Goal: Information Seeking & Learning: Check status

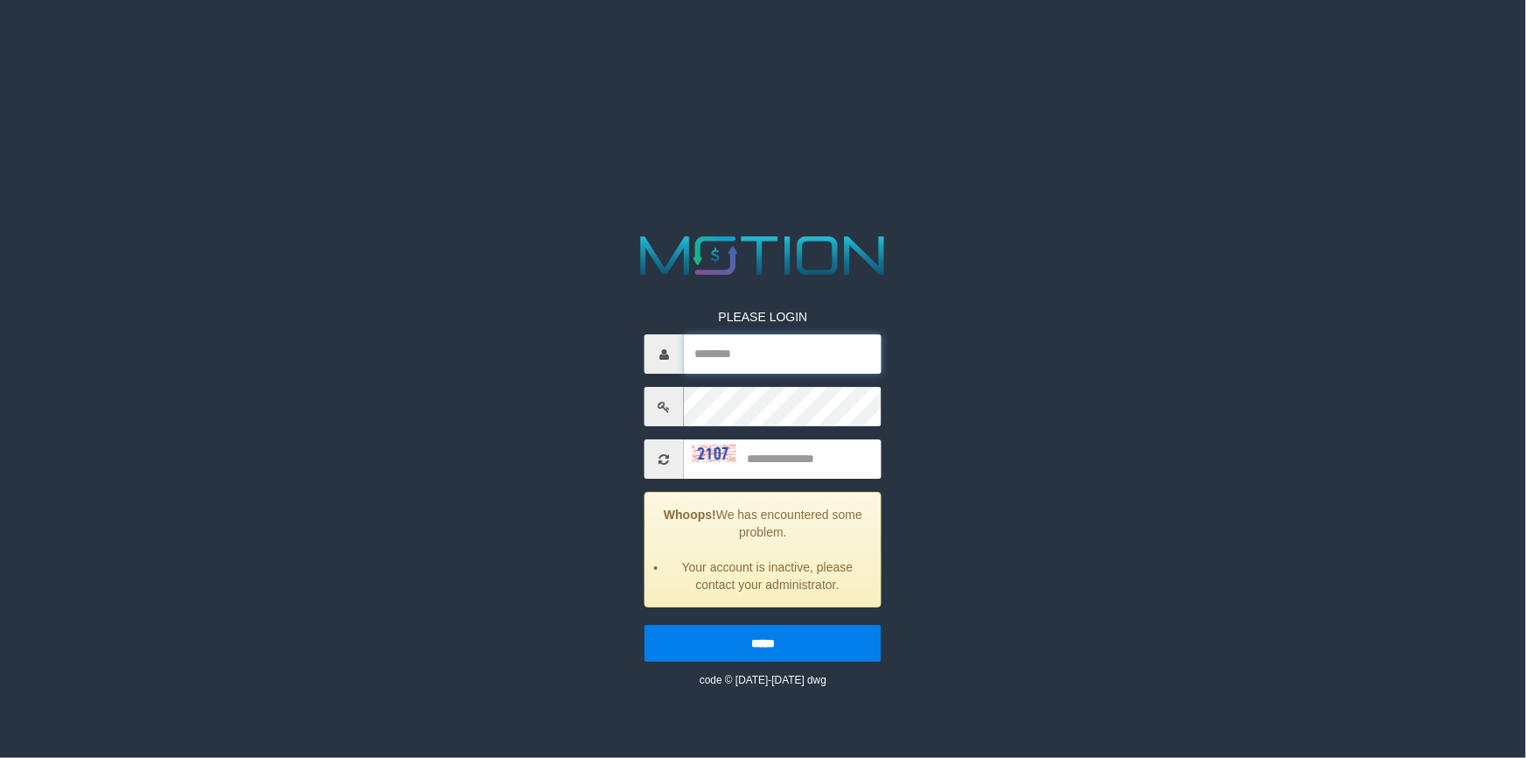
click at [779, 373] on input "text" at bounding box center [783, 353] width 198 height 39
type input "**********"
type input "****"
click at [645, 625] on input "*****" at bounding box center [763, 643] width 237 height 37
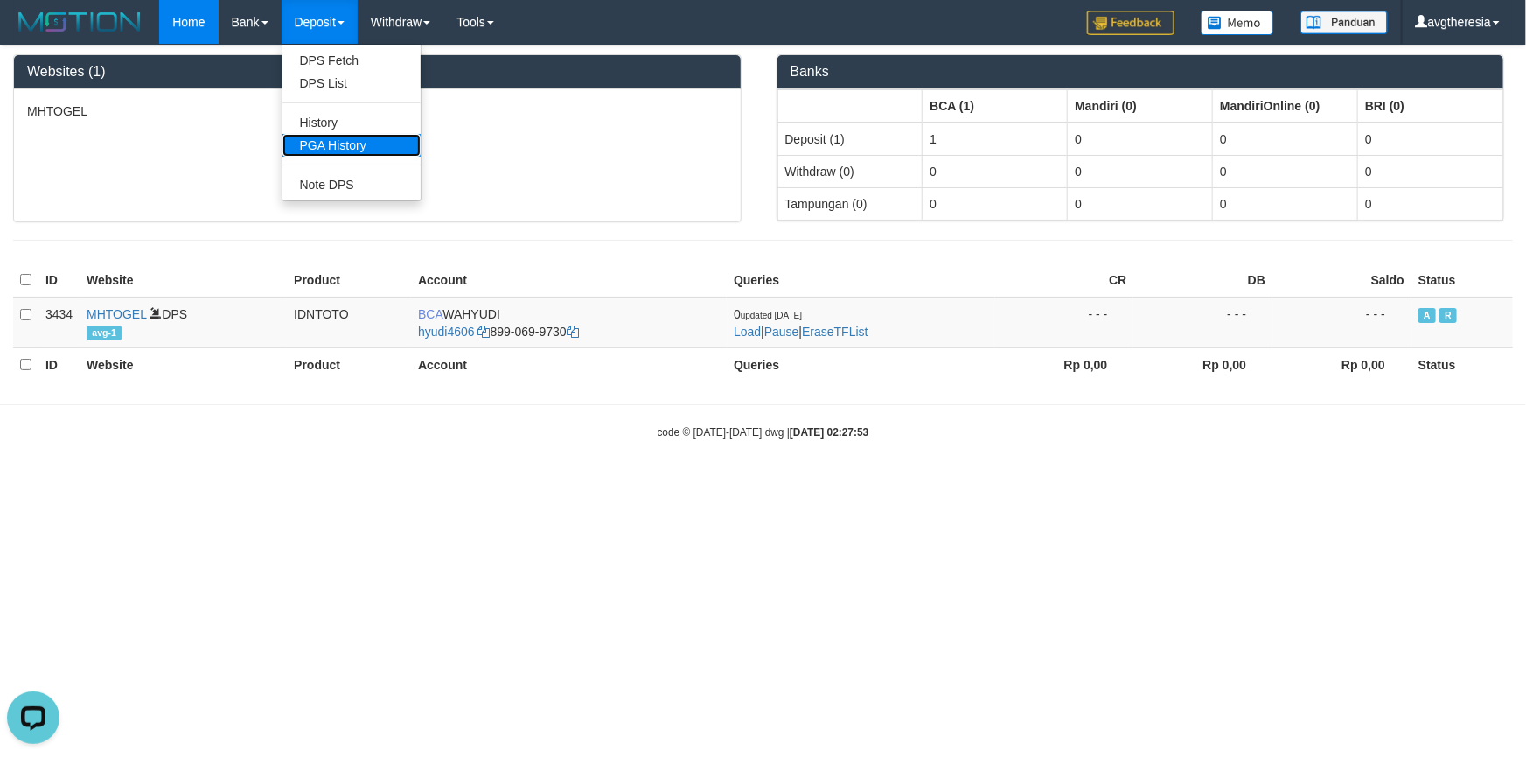
click at [319, 134] on link "PGA History" at bounding box center [352, 145] width 138 height 23
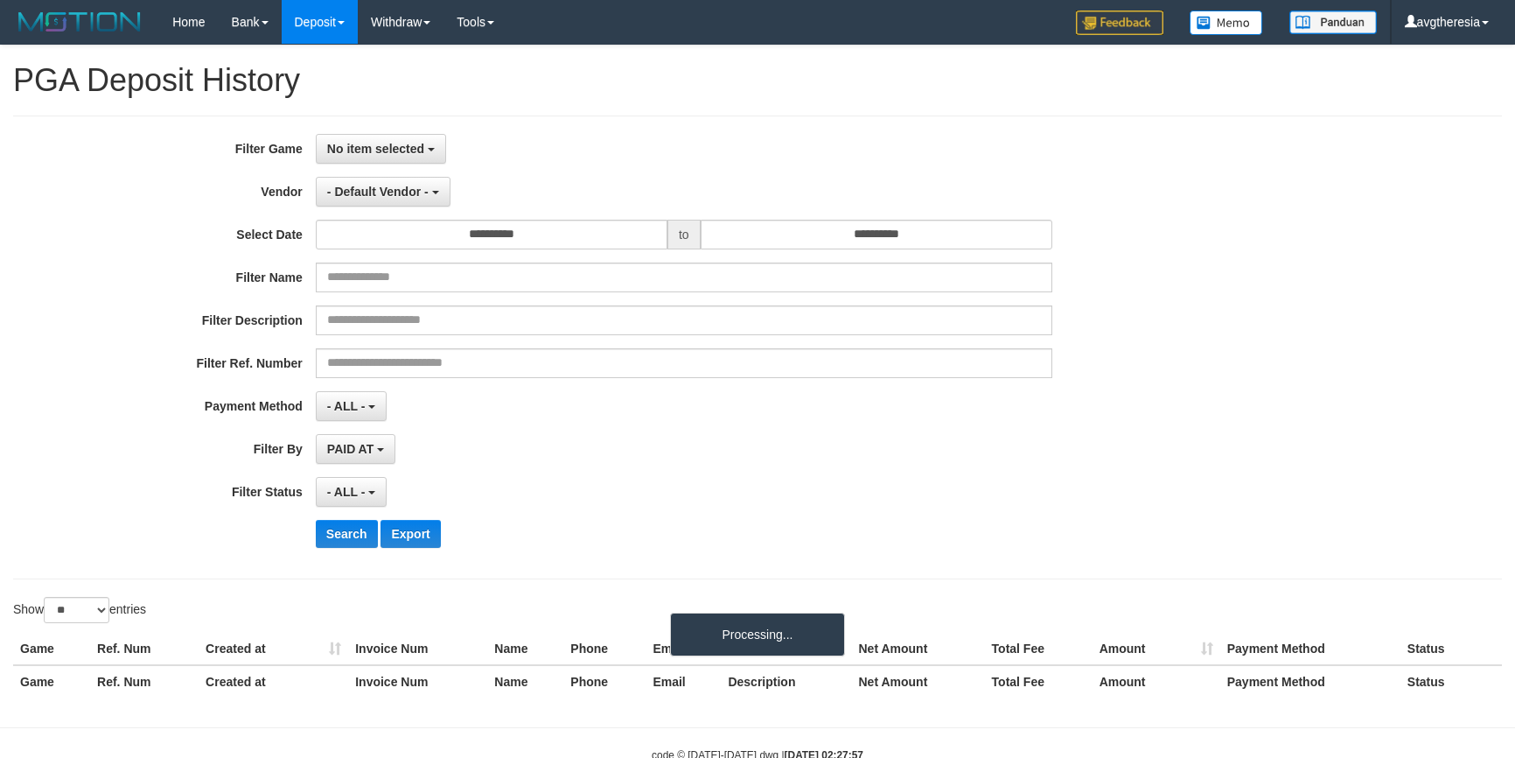
select select
select select "**"
click at [400, 155] on button "No item selected" at bounding box center [381, 149] width 130 height 30
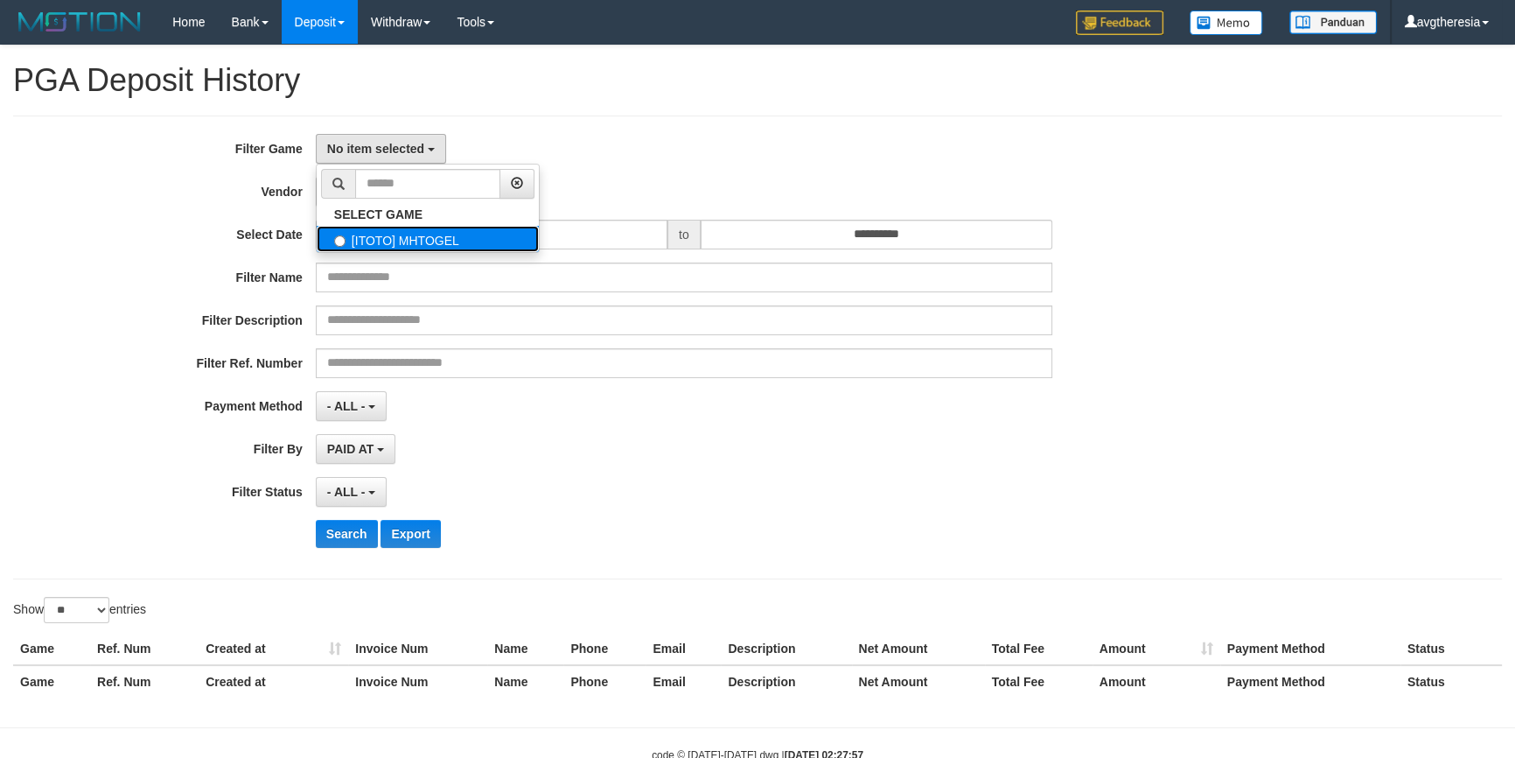
click at [409, 234] on label "[ITOTO] MHTOGEL" at bounding box center [428, 239] width 222 height 26
select select "***"
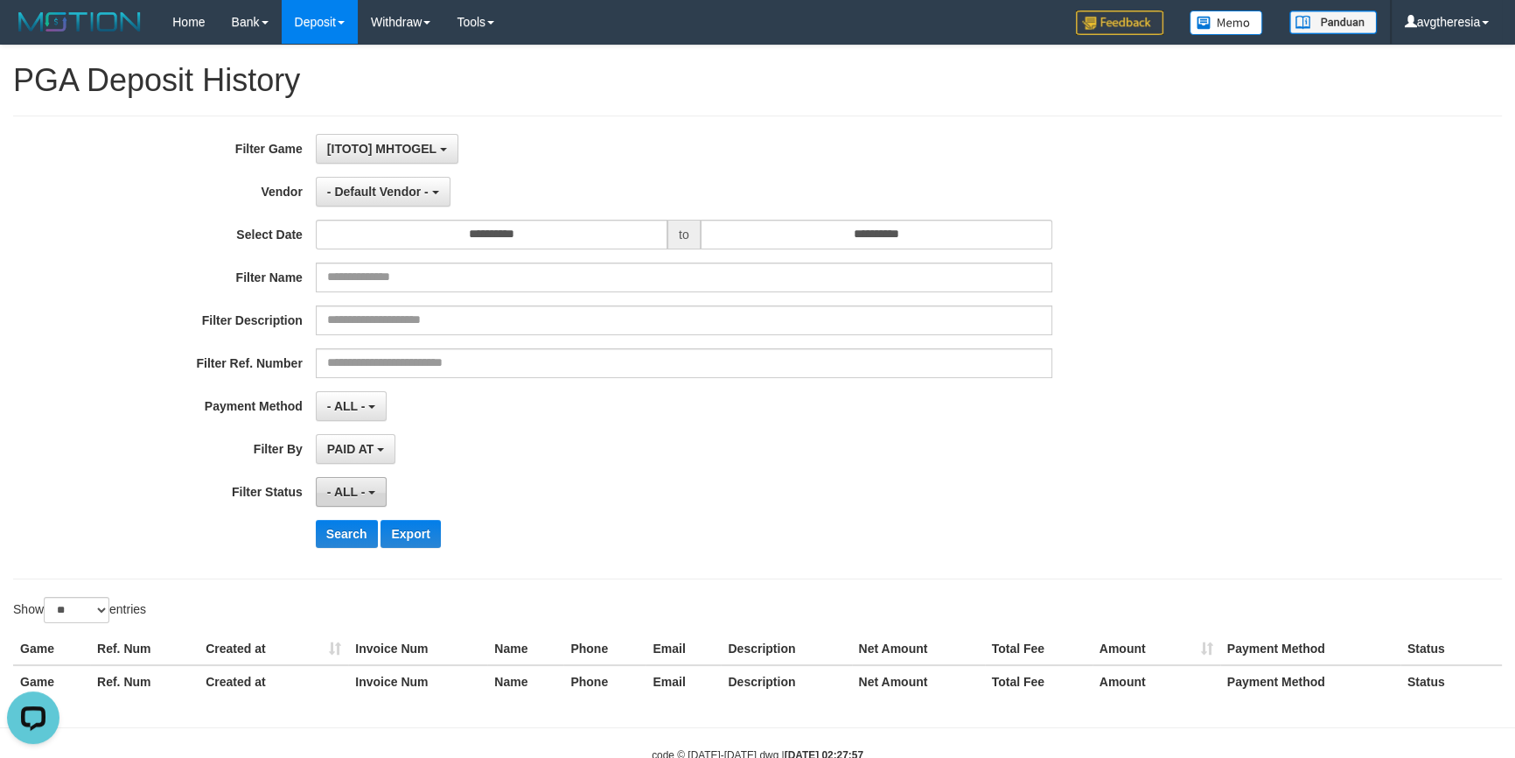
click at [370, 482] on button "- ALL -" at bounding box center [351, 492] width 71 height 30
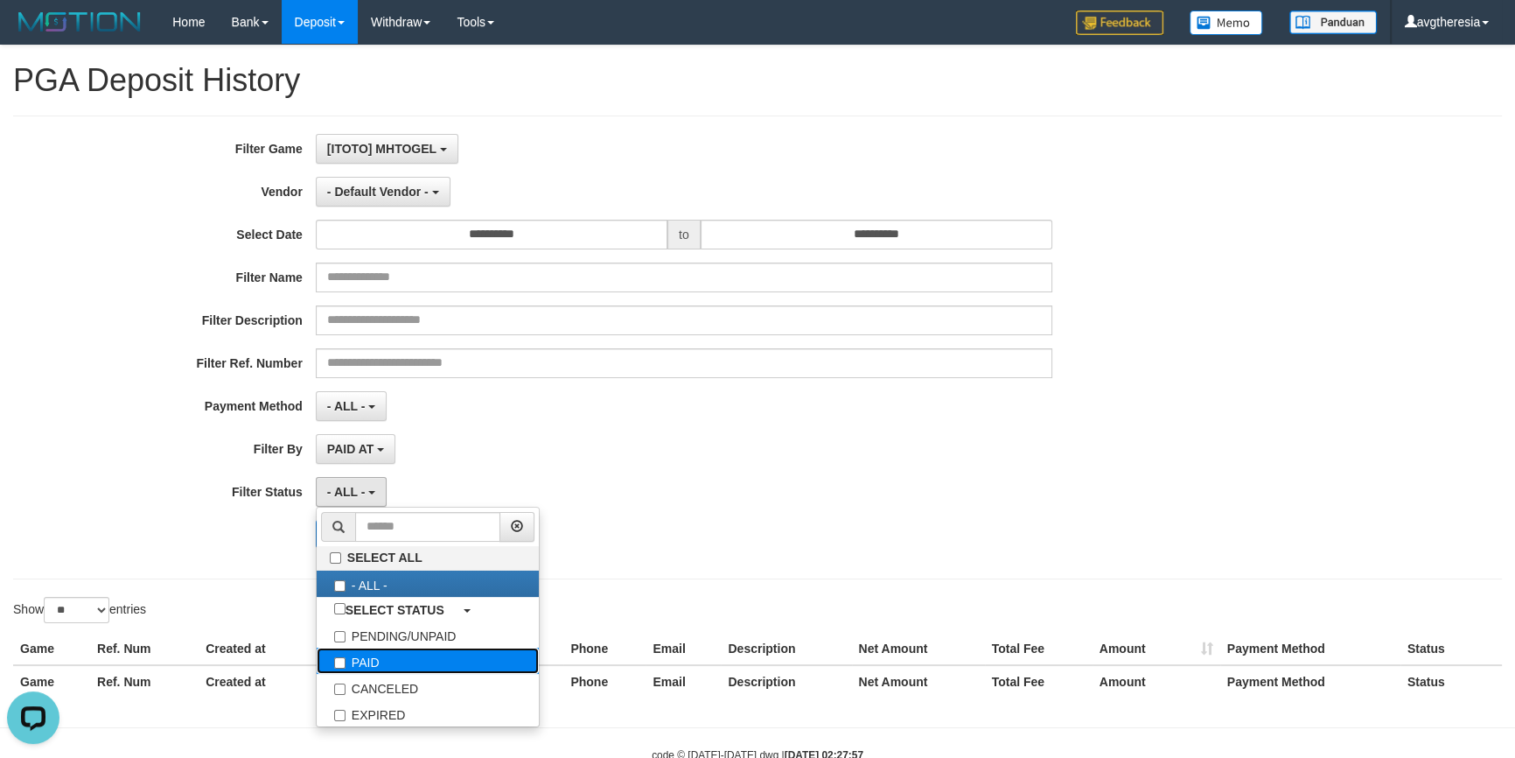
click at [415, 661] on label "PAID" at bounding box center [428, 660] width 222 height 26
select select "*"
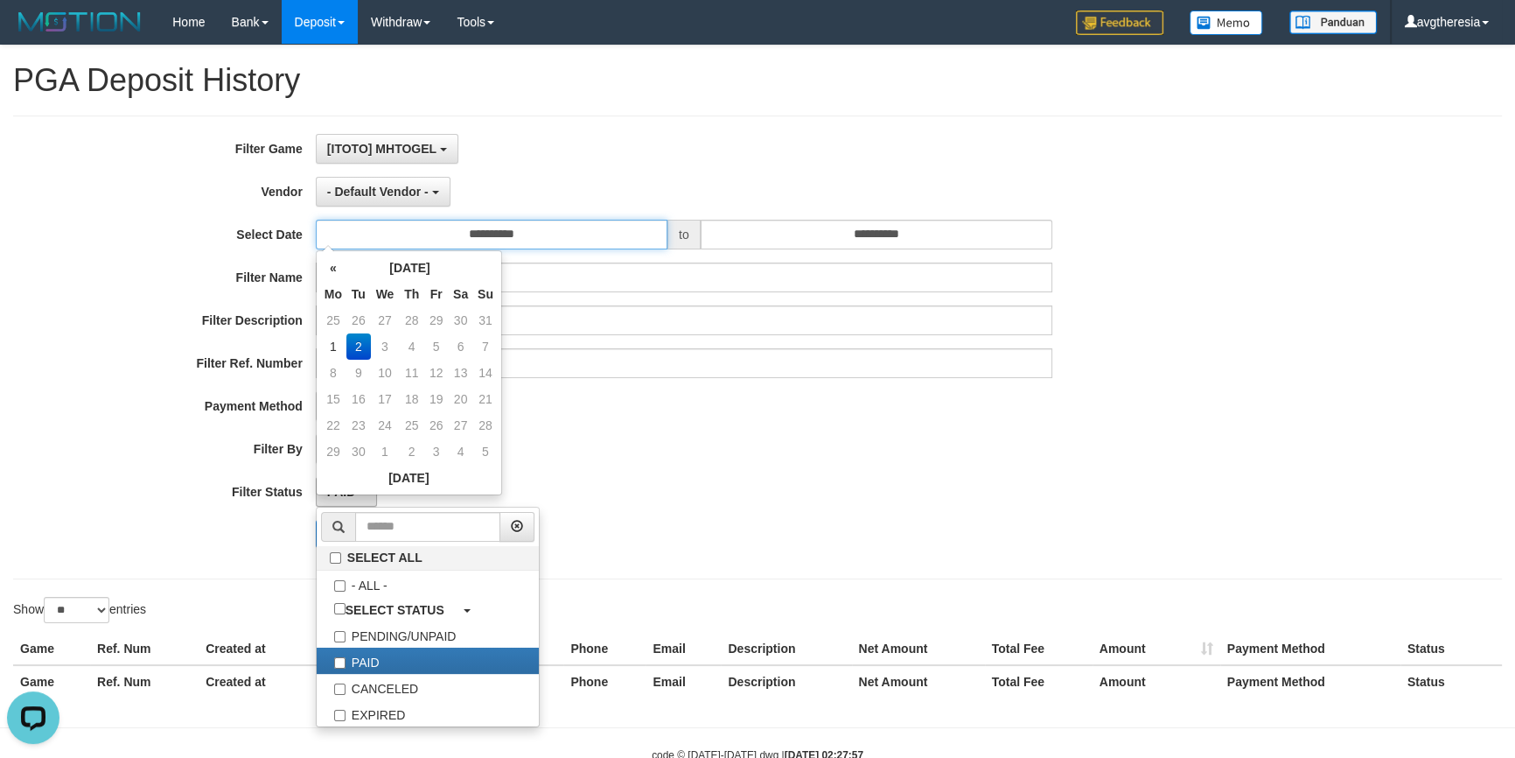
click at [550, 247] on input "**********" at bounding box center [492, 235] width 352 height 30
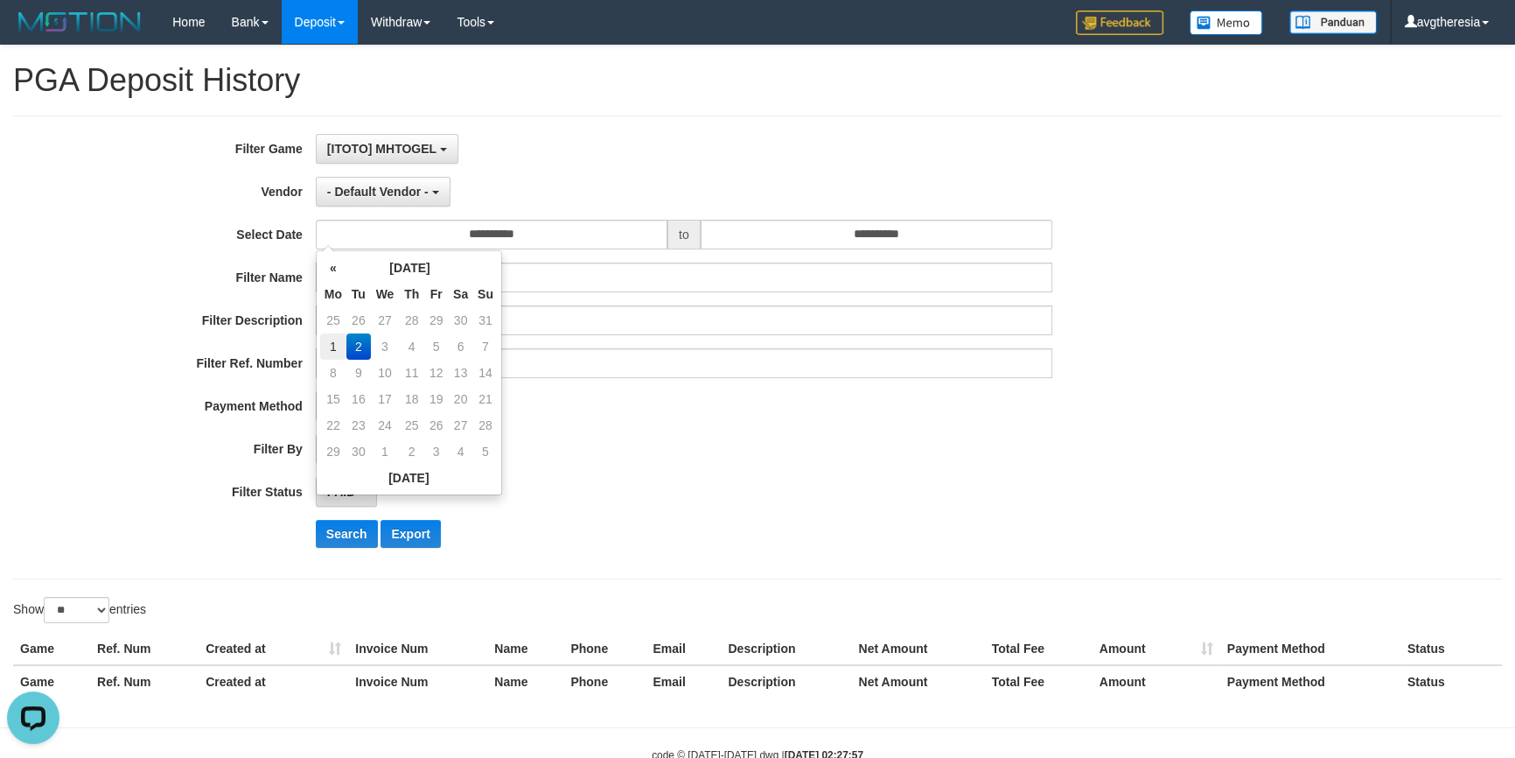
click at [339, 339] on td "1" at bounding box center [333, 346] width 26 height 26
type input "**********"
click at [907, 227] on input "**********" at bounding box center [877, 235] width 352 height 30
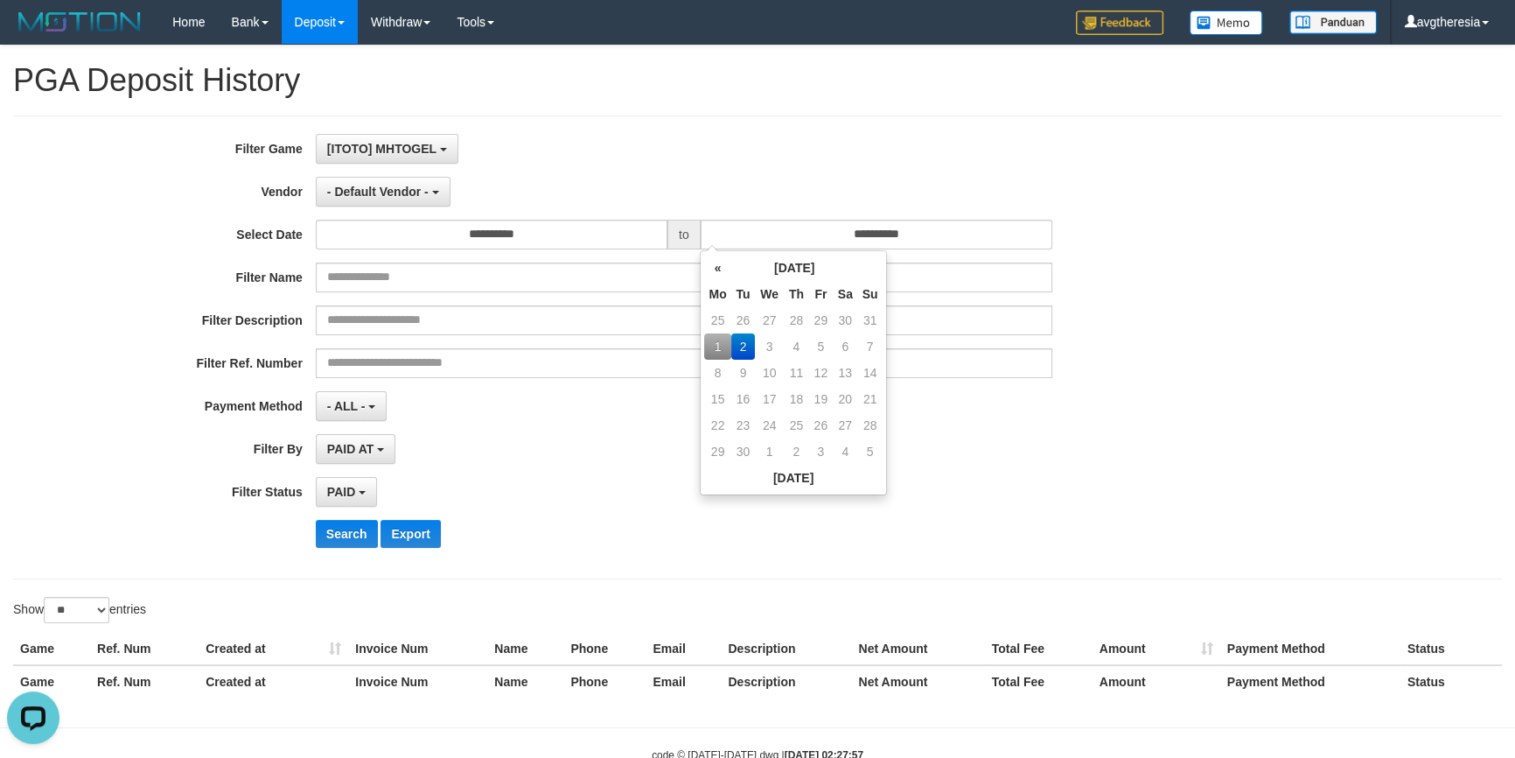
click at [721, 340] on td "1" at bounding box center [717, 346] width 26 height 26
type input "**********"
click at [637, 406] on div "- ALL - SELECT ALL - ALL - SELECT PAYMENT METHOD Mandiri BNI OVO CIMB BRI MAYBA…" at bounding box center [684, 406] width 737 height 30
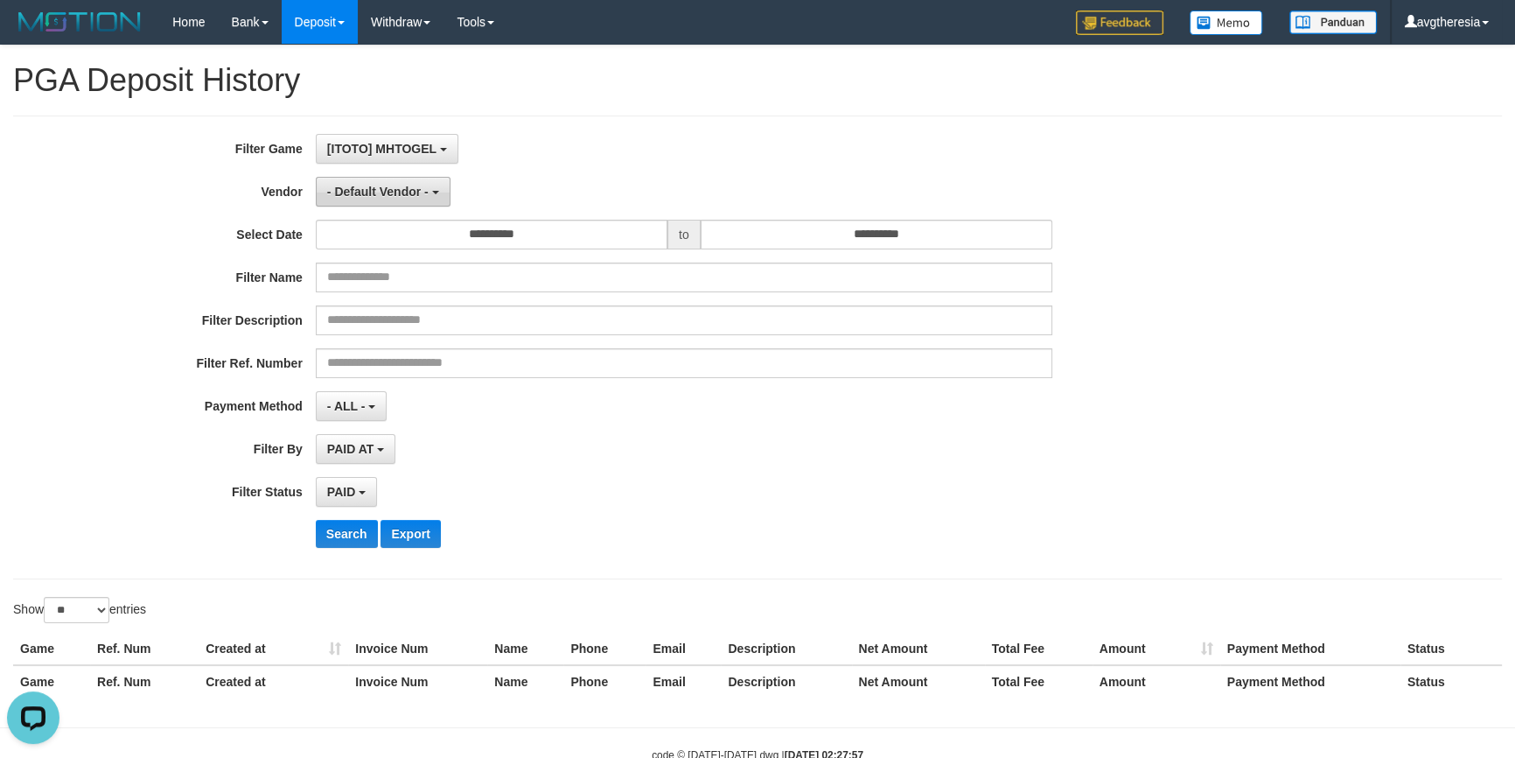
click at [432, 184] on button "- Default Vendor -" at bounding box center [383, 192] width 135 height 30
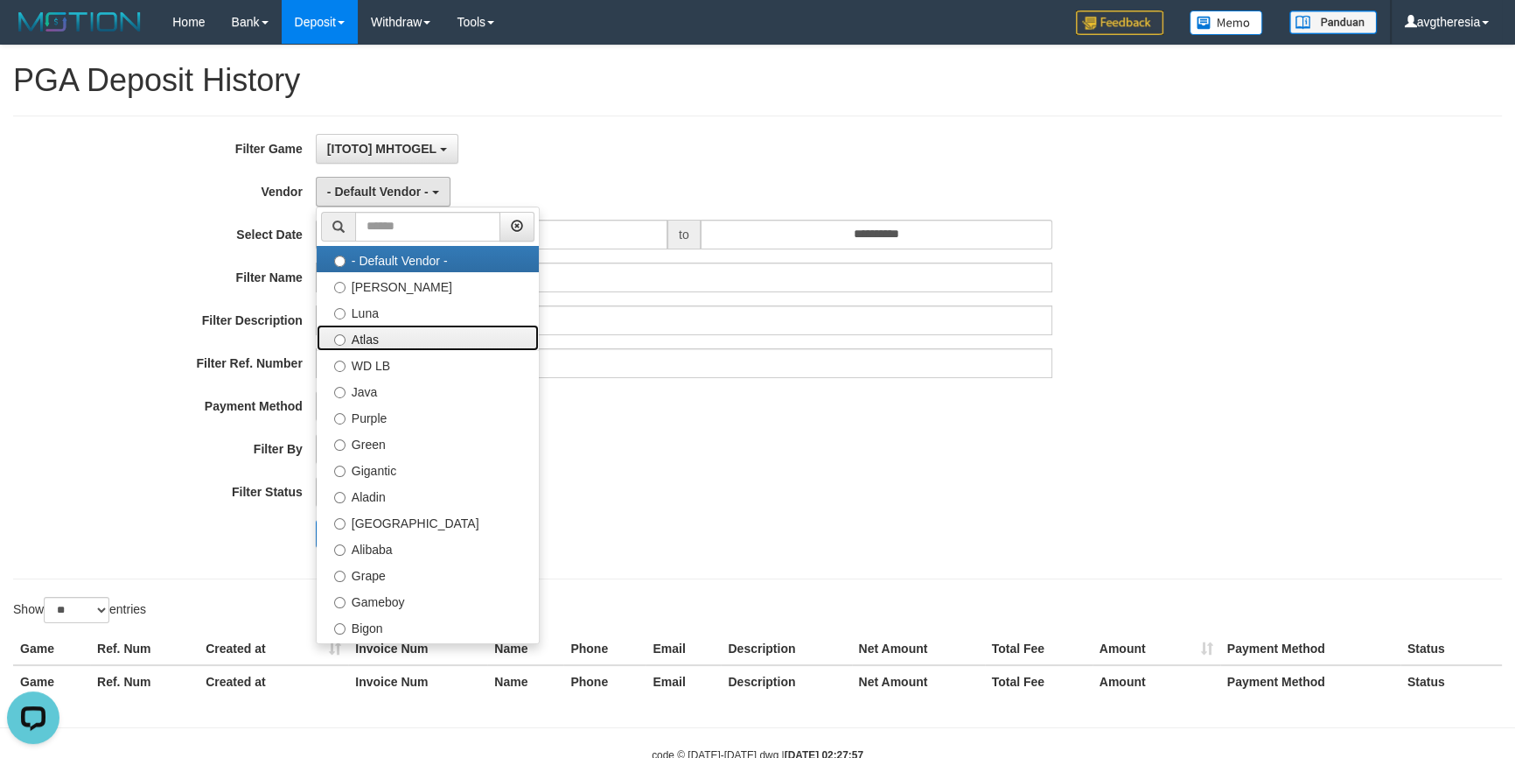
click at [432, 335] on label "Atlas" at bounding box center [428, 338] width 222 height 26
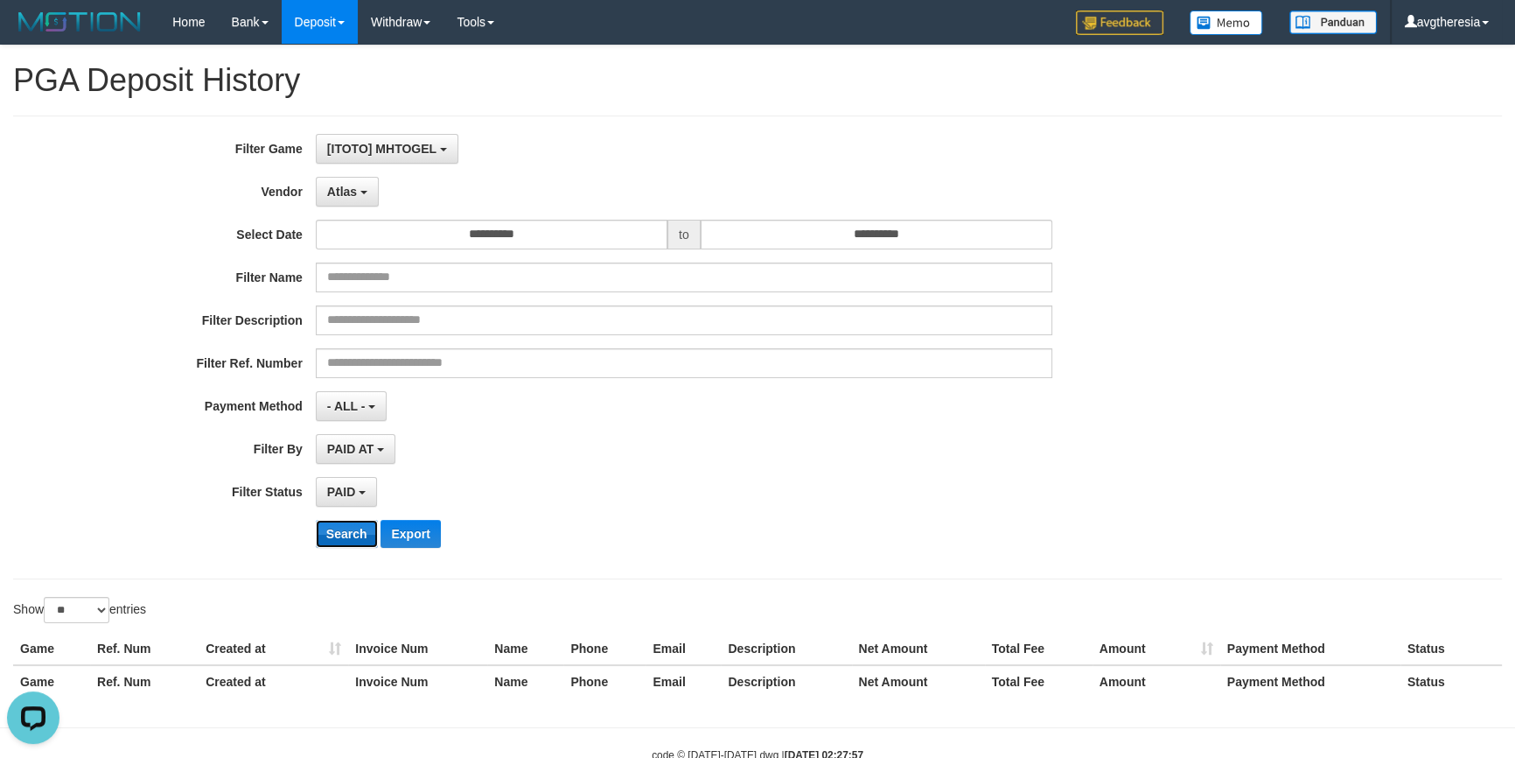
click at [361, 530] on button "Search" at bounding box center [347, 534] width 62 height 28
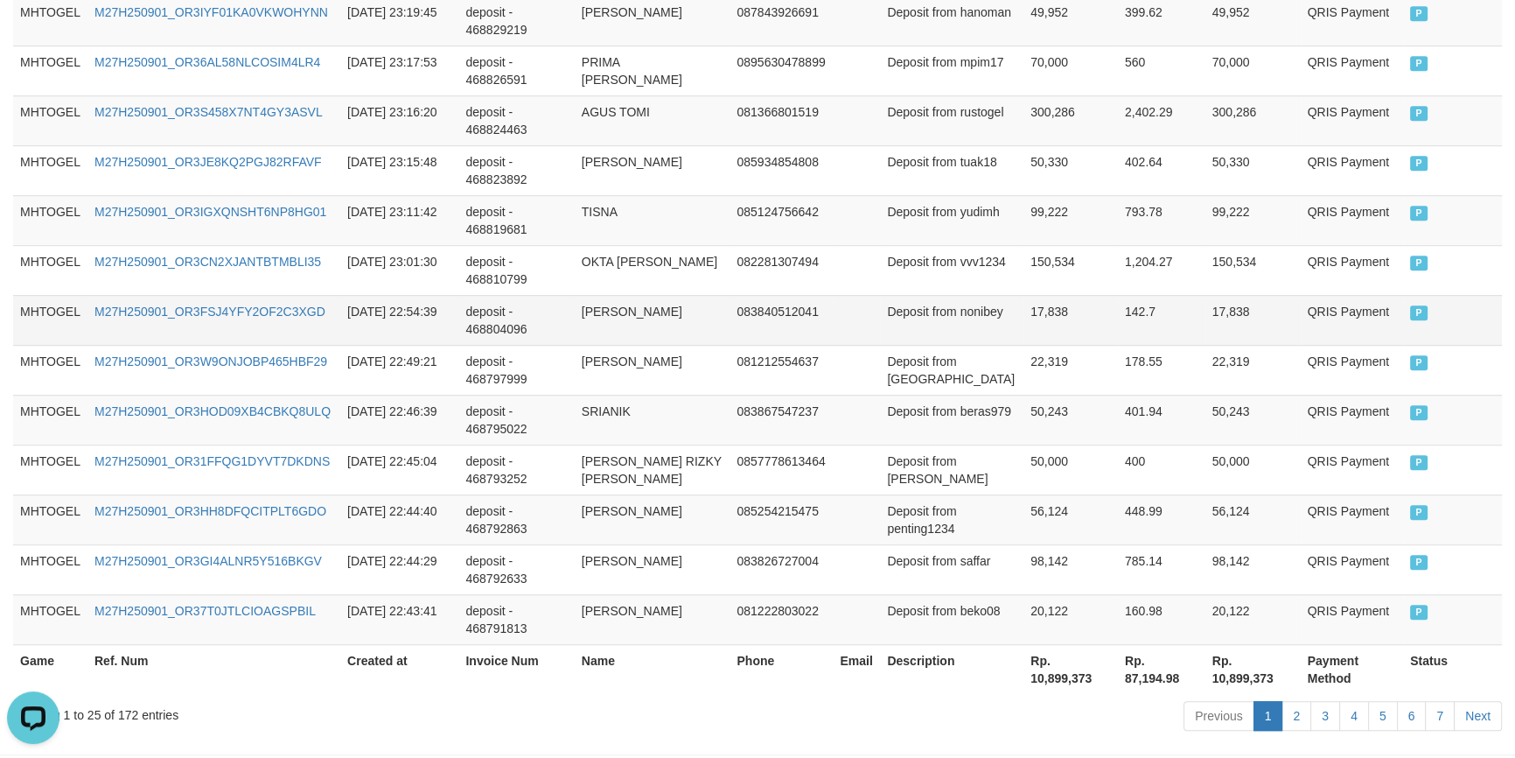
scroll to position [1357, 0]
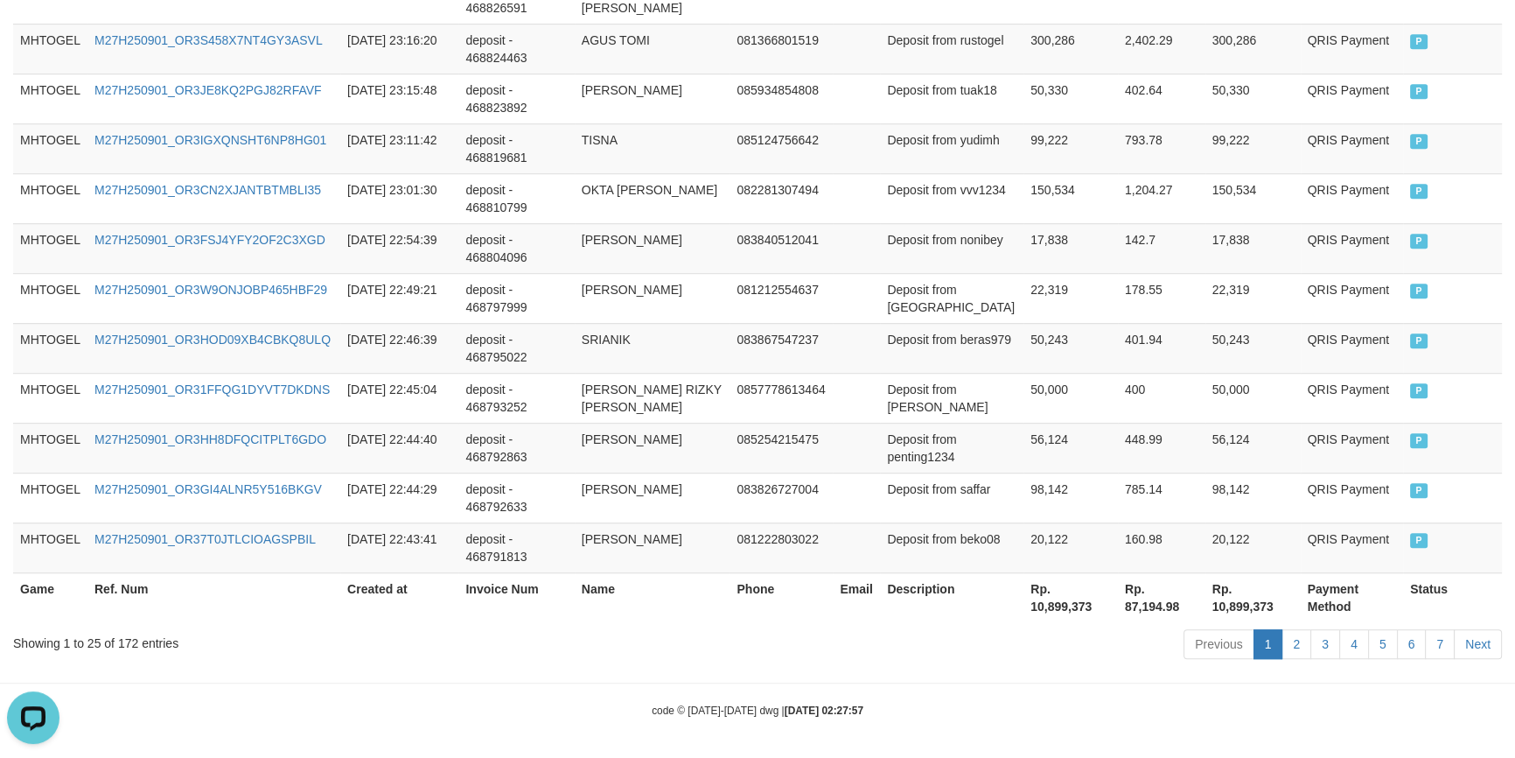
click at [1023, 604] on th "Rp. 10,899,373" at bounding box center [1070, 597] width 94 height 50
click at [1067, 604] on th "Rp. 10,899,373" at bounding box center [1070, 597] width 94 height 50
copy th "10,899,373"
click at [1067, 604] on th "Rp. 10,899,373" at bounding box center [1070, 597] width 94 height 50
drag, startPoint x: 451, startPoint y: 441, endPoint x: 471, endPoint y: 420, distance: 28.5
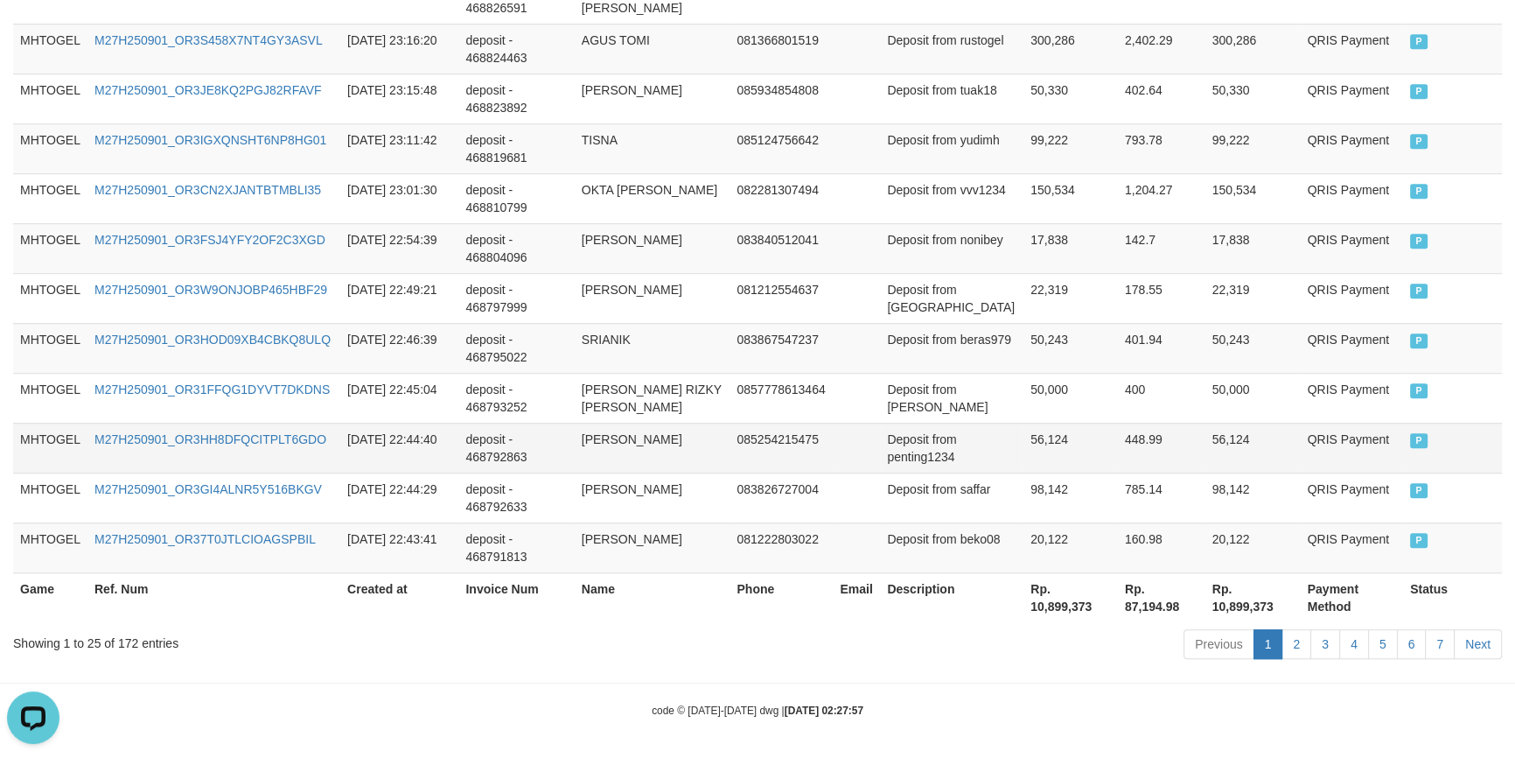
click at [462, 431] on tr "MHTOGEL M27H250901_OR3HH8DFQCITPLT6GDO 2025-09-01 22:44:40 deposit - 468792863 …" at bounding box center [757, 448] width 1489 height 50
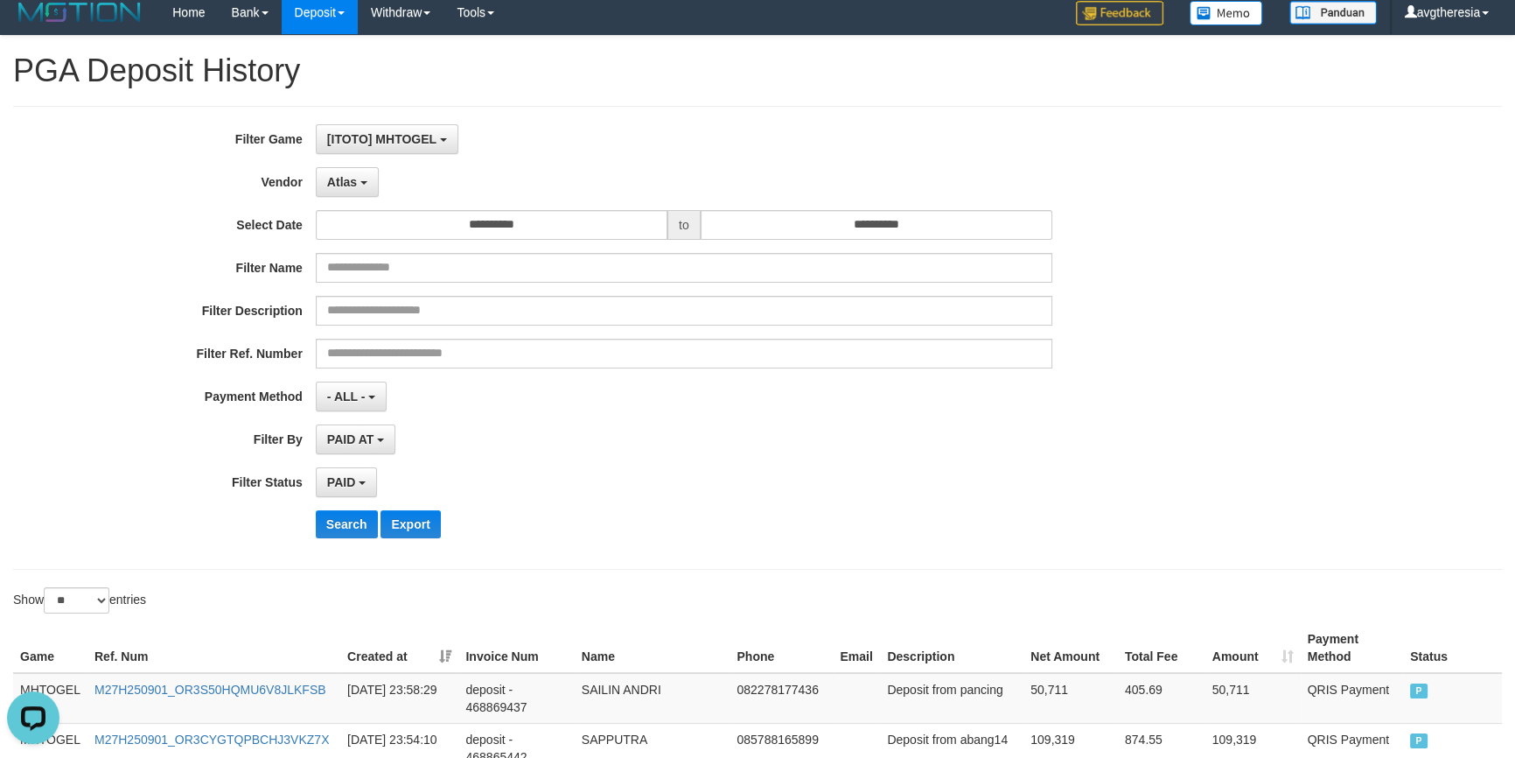
scroll to position [0, 0]
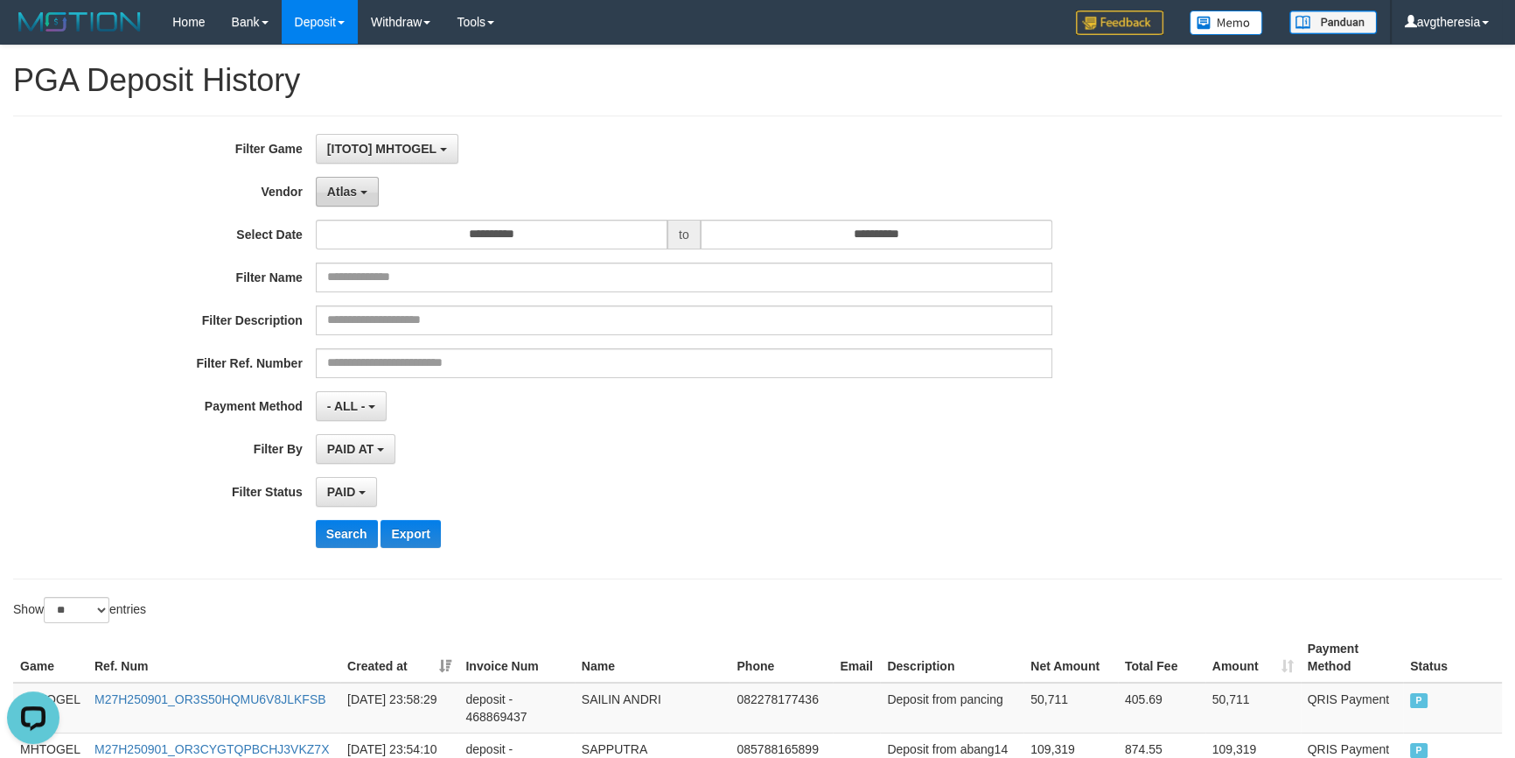
click at [367, 188] on button "Atlas" at bounding box center [347, 192] width 63 height 30
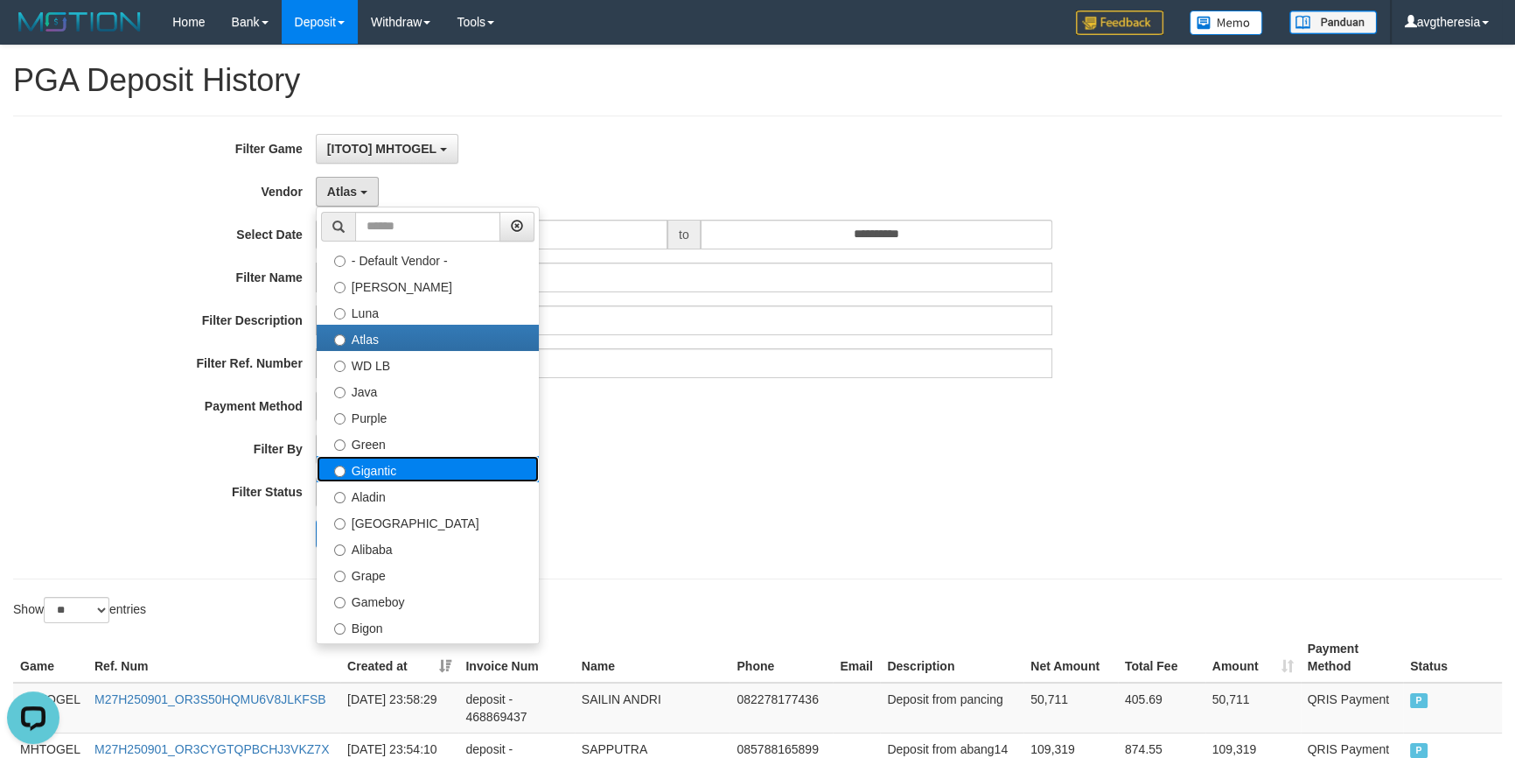
click at [418, 472] on label "Gigantic" at bounding box center [428, 469] width 222 height 26
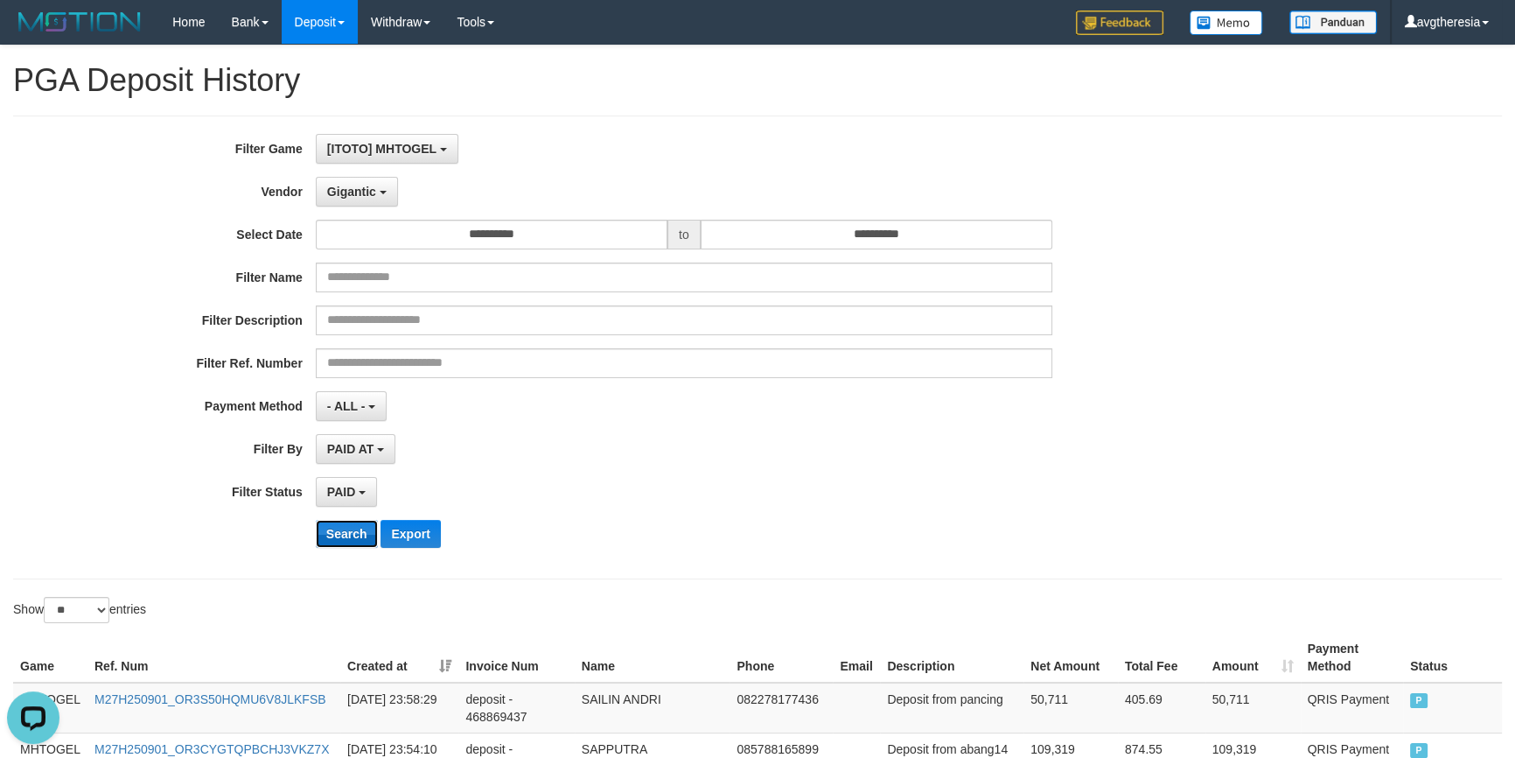
click at [335, 529] on button "Search" at bounding box center [347, 534] width 62 height 28
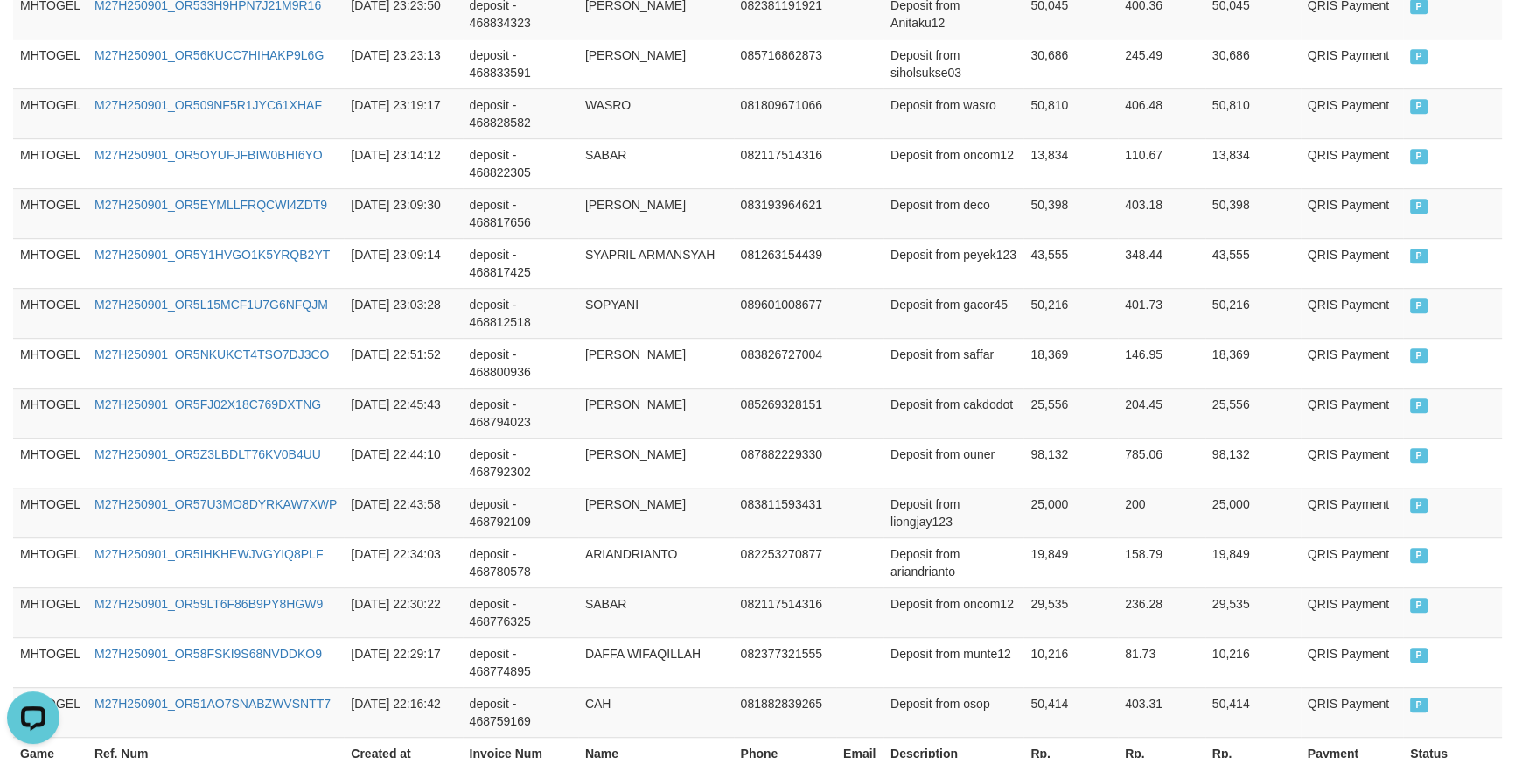
scroll to position [1357, 0]
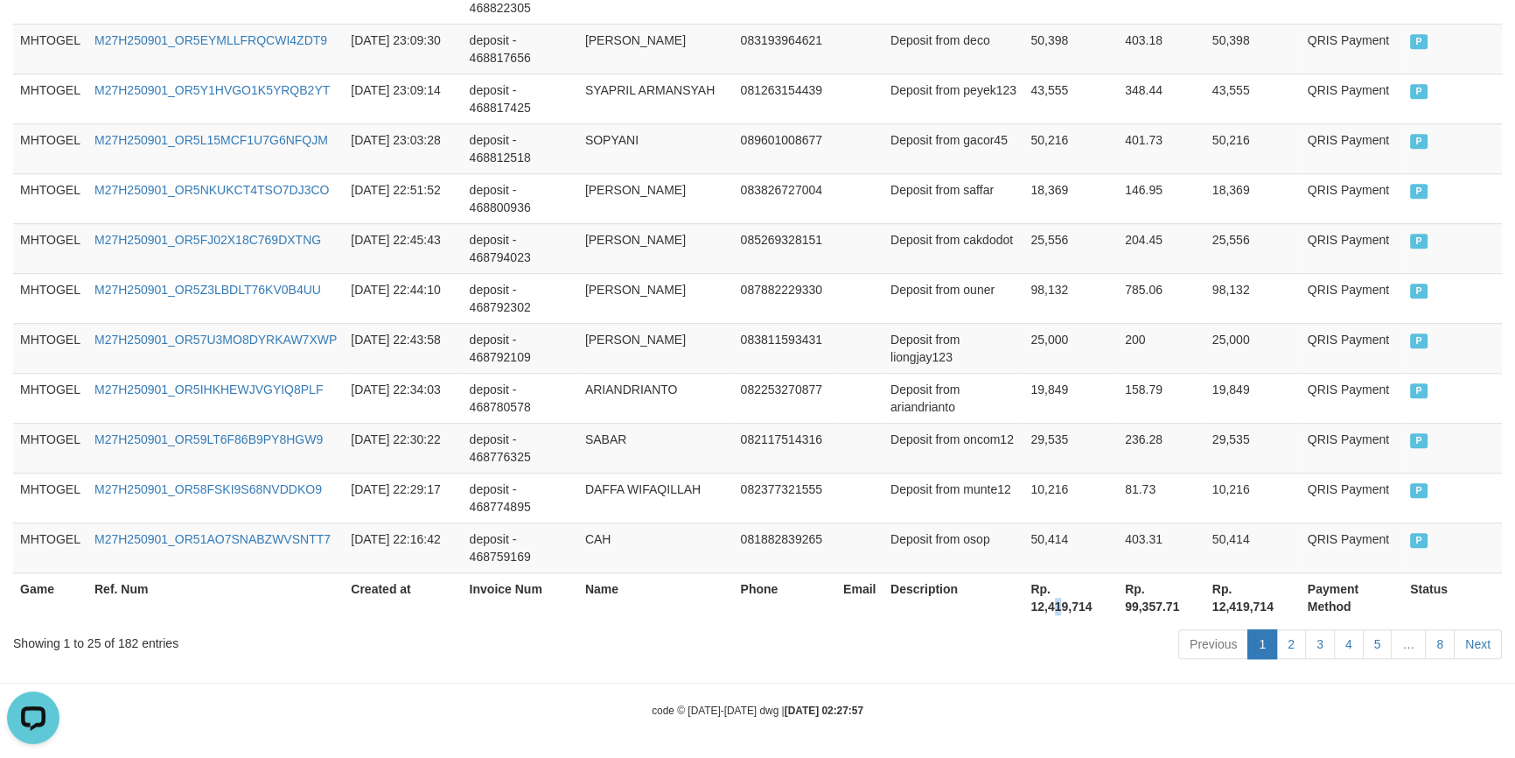
click at [1057, 607] on th "Rp. 12,419,714" at bounding box center [1070, 597] width 94 height 50
copy th "1"
click at [1059, 603] on th "Rp. 12,419,714" at bounding box center [1070, 597] width 94 height 50
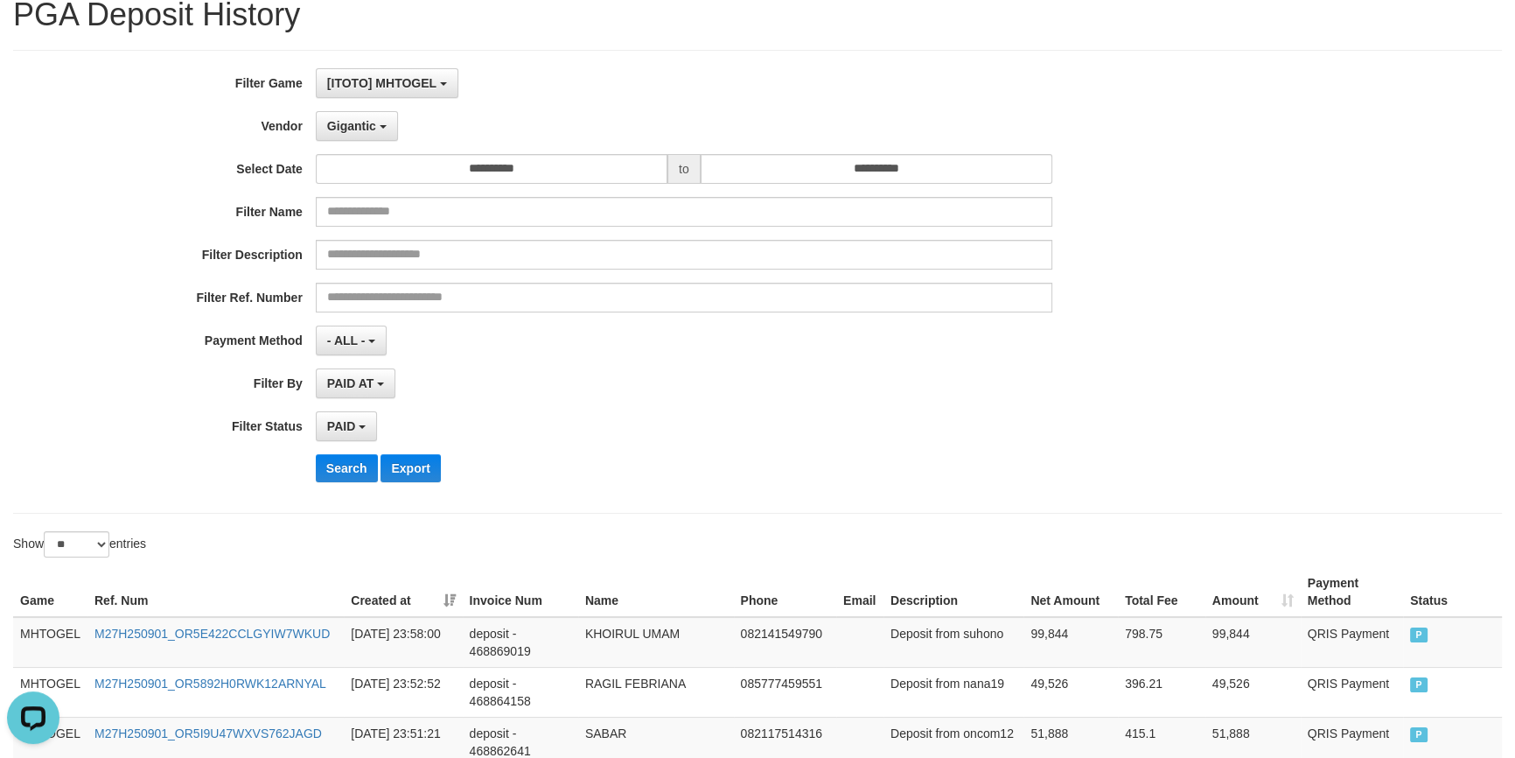
scroll to position [0, 0]
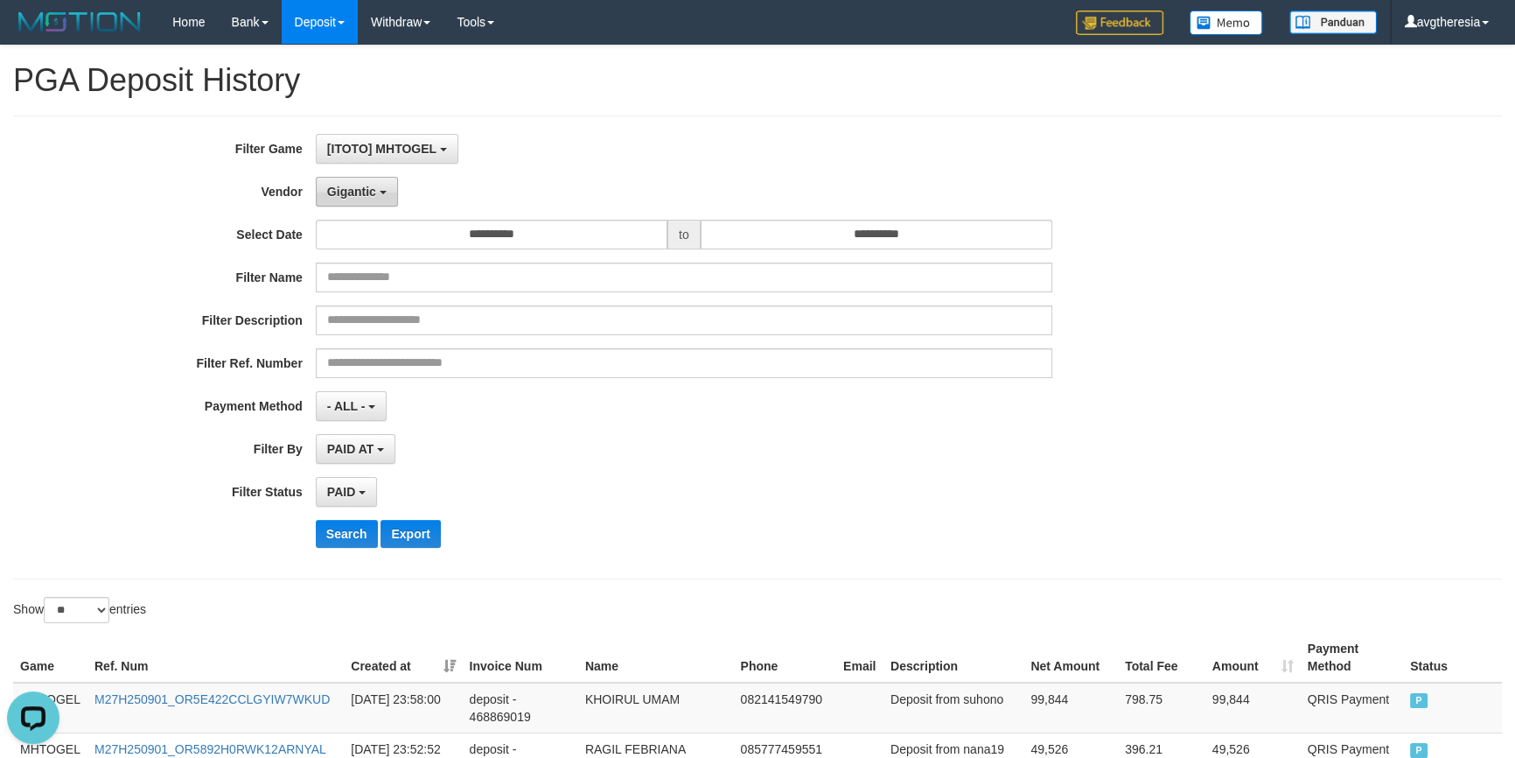
click at [362, 185] on span "Gigantic" at bounding box center [351, 192] width 49 height 14
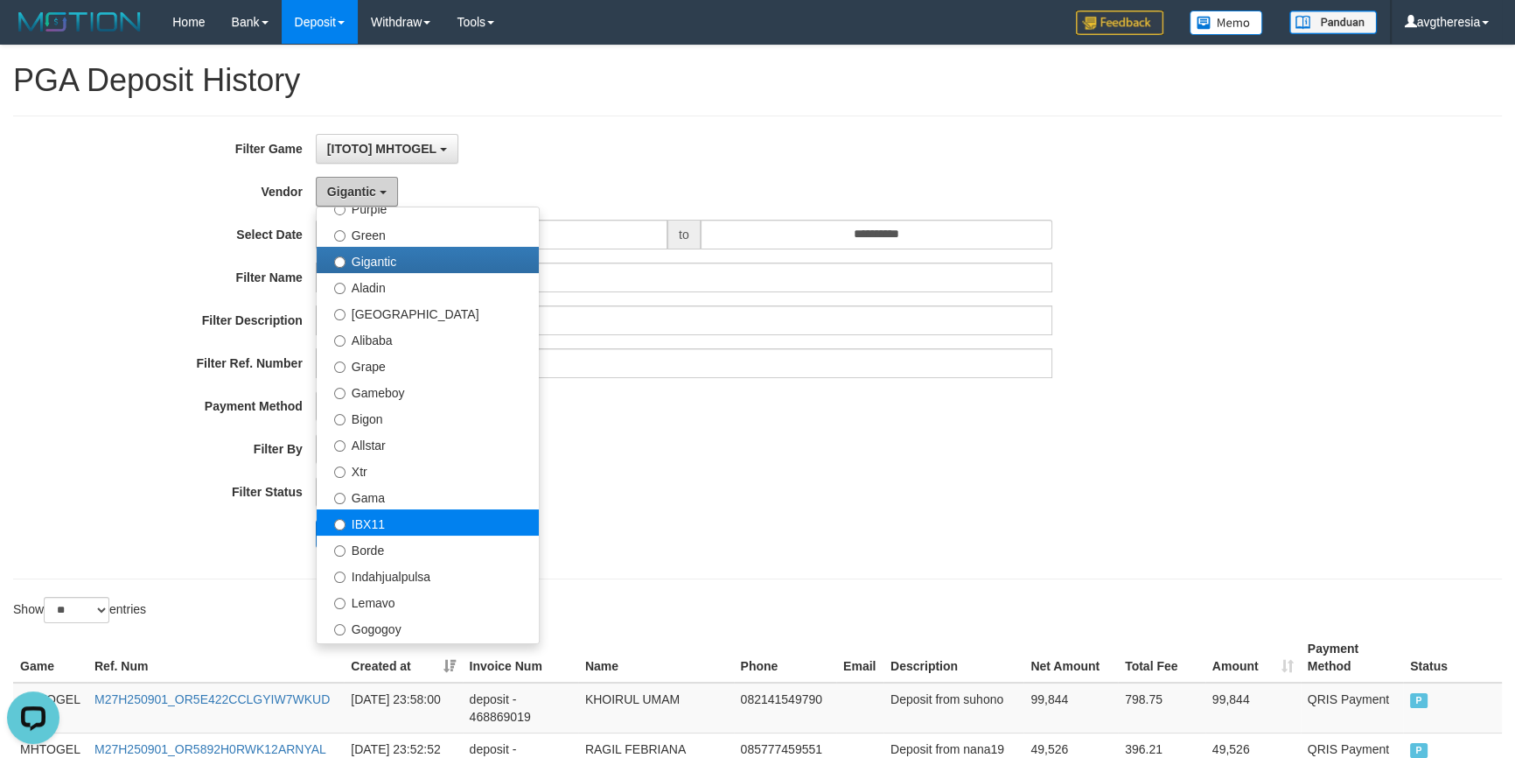
scroll to position [212, 0]
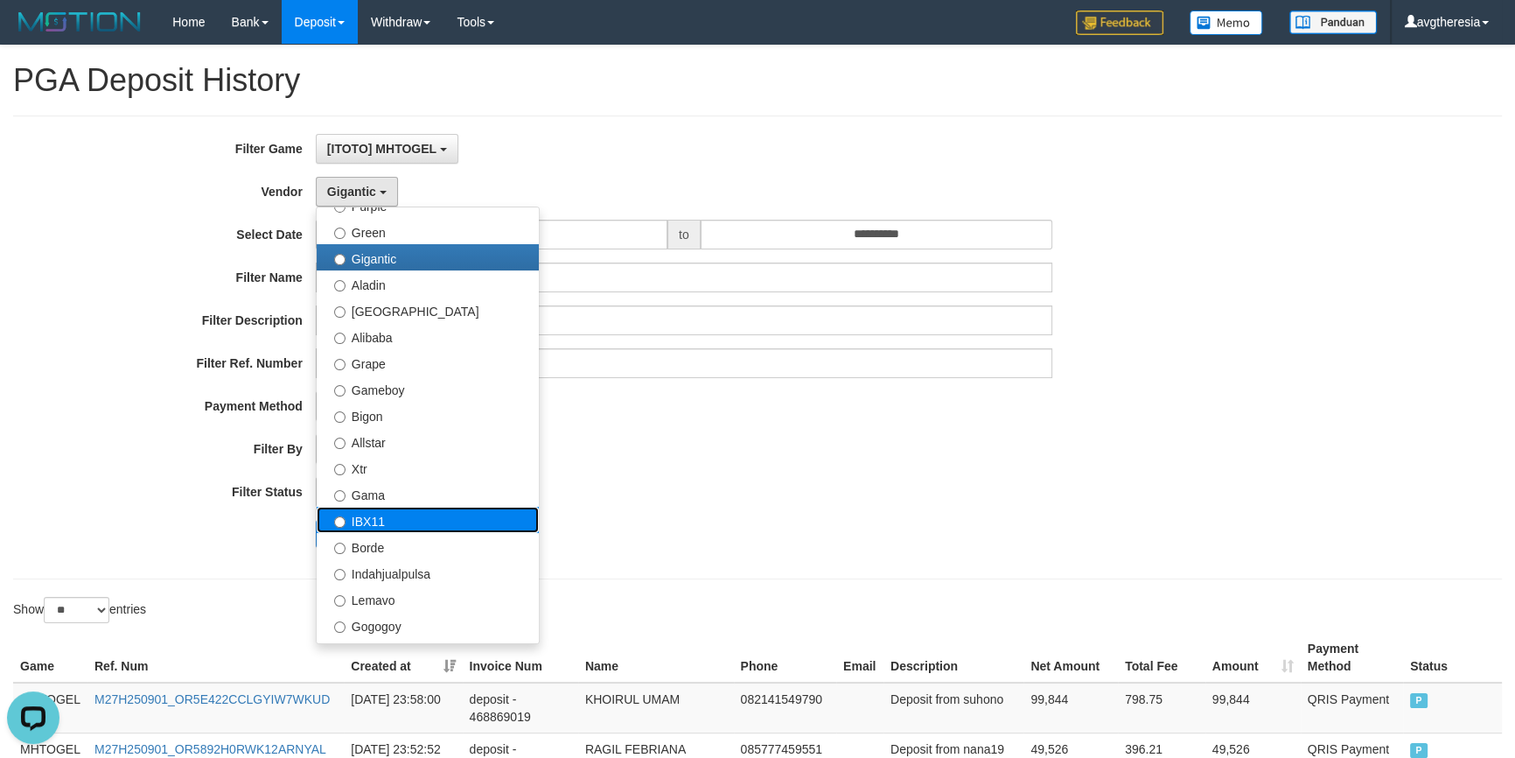
click at [456, 513] on label "IBX11" at bounding box center [428, 519] width 222 height 26
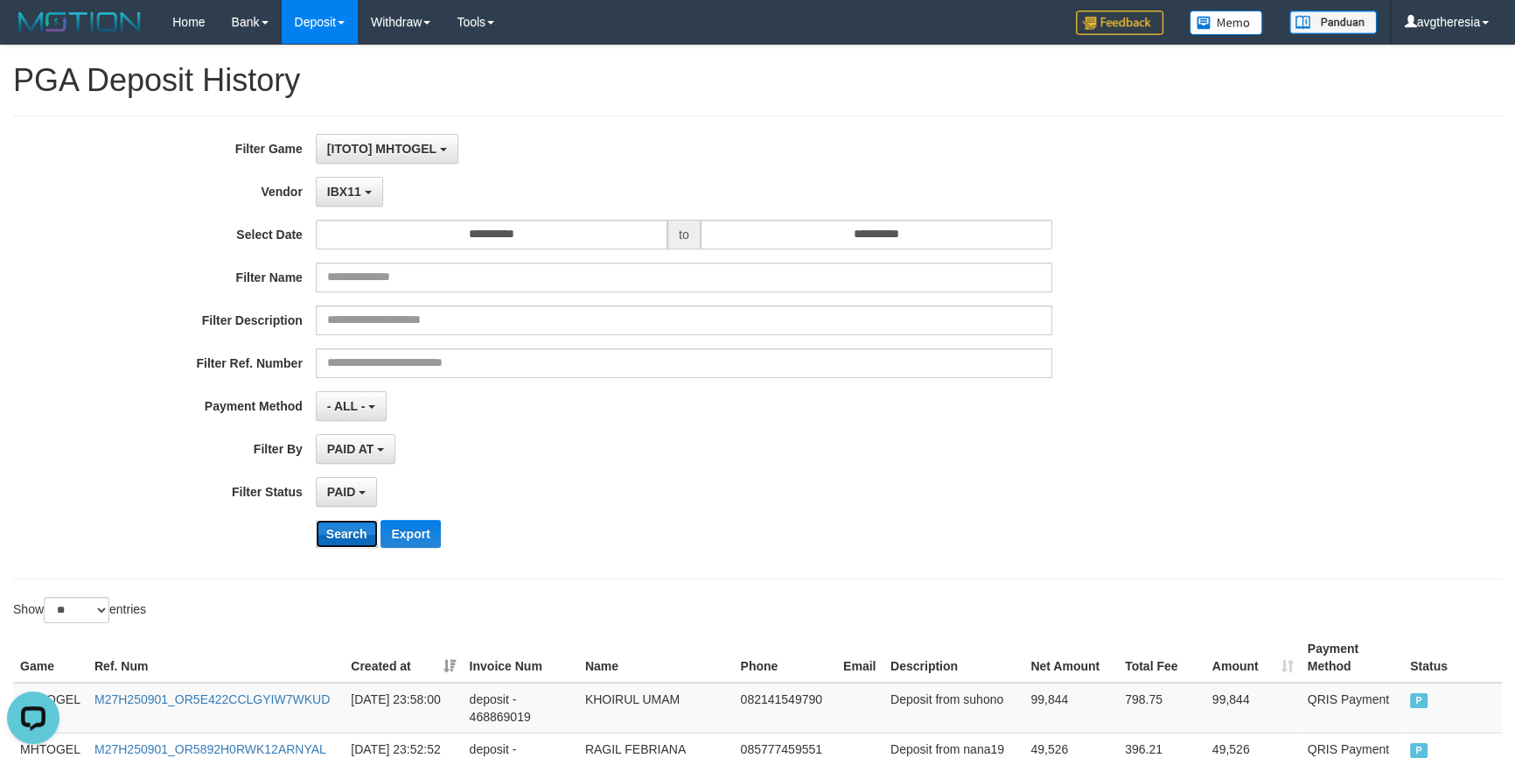
click at [332, 526] on button "Search" at bounding box center [347, 534] width 62 height 28
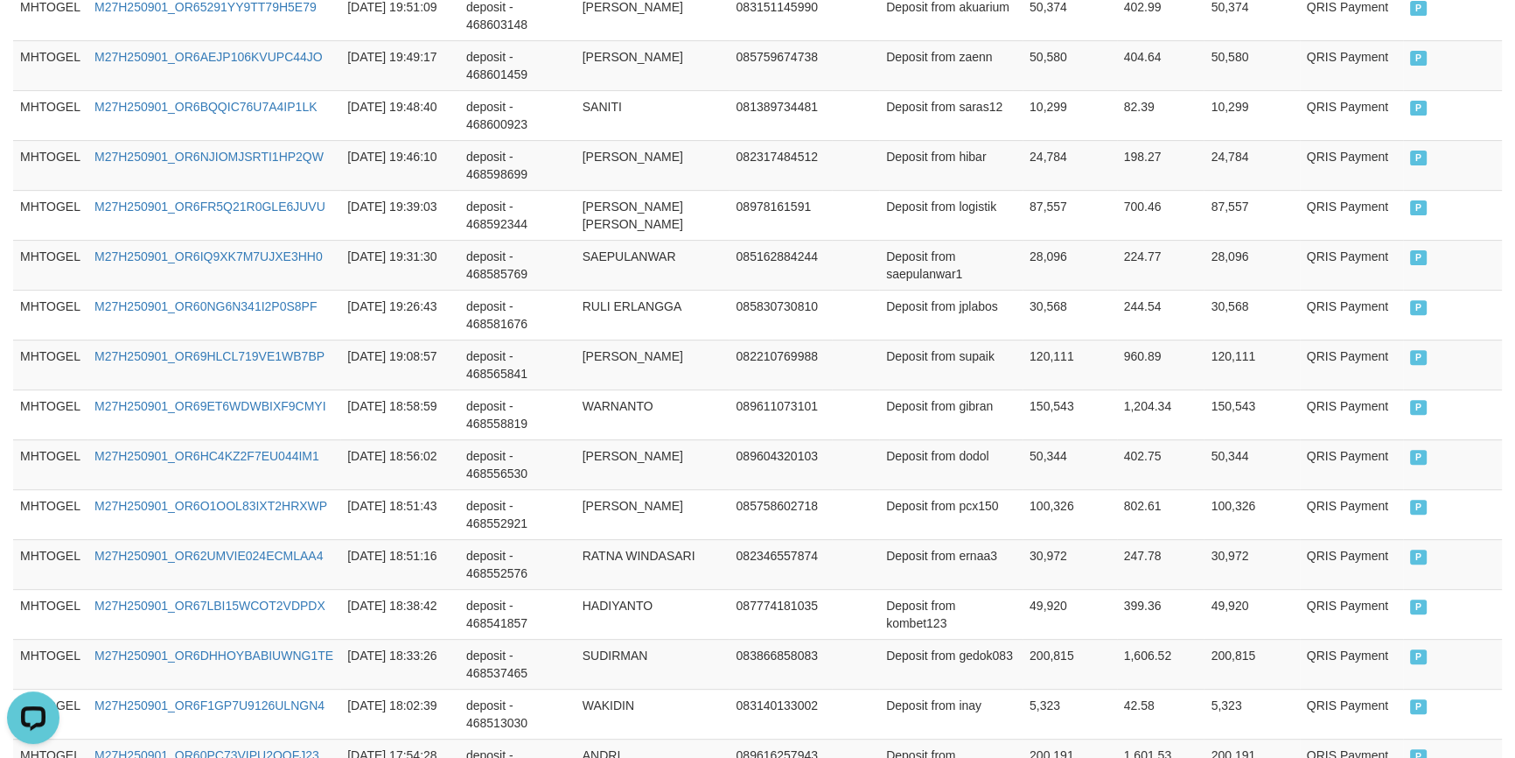
scroll to position [1357, 0]
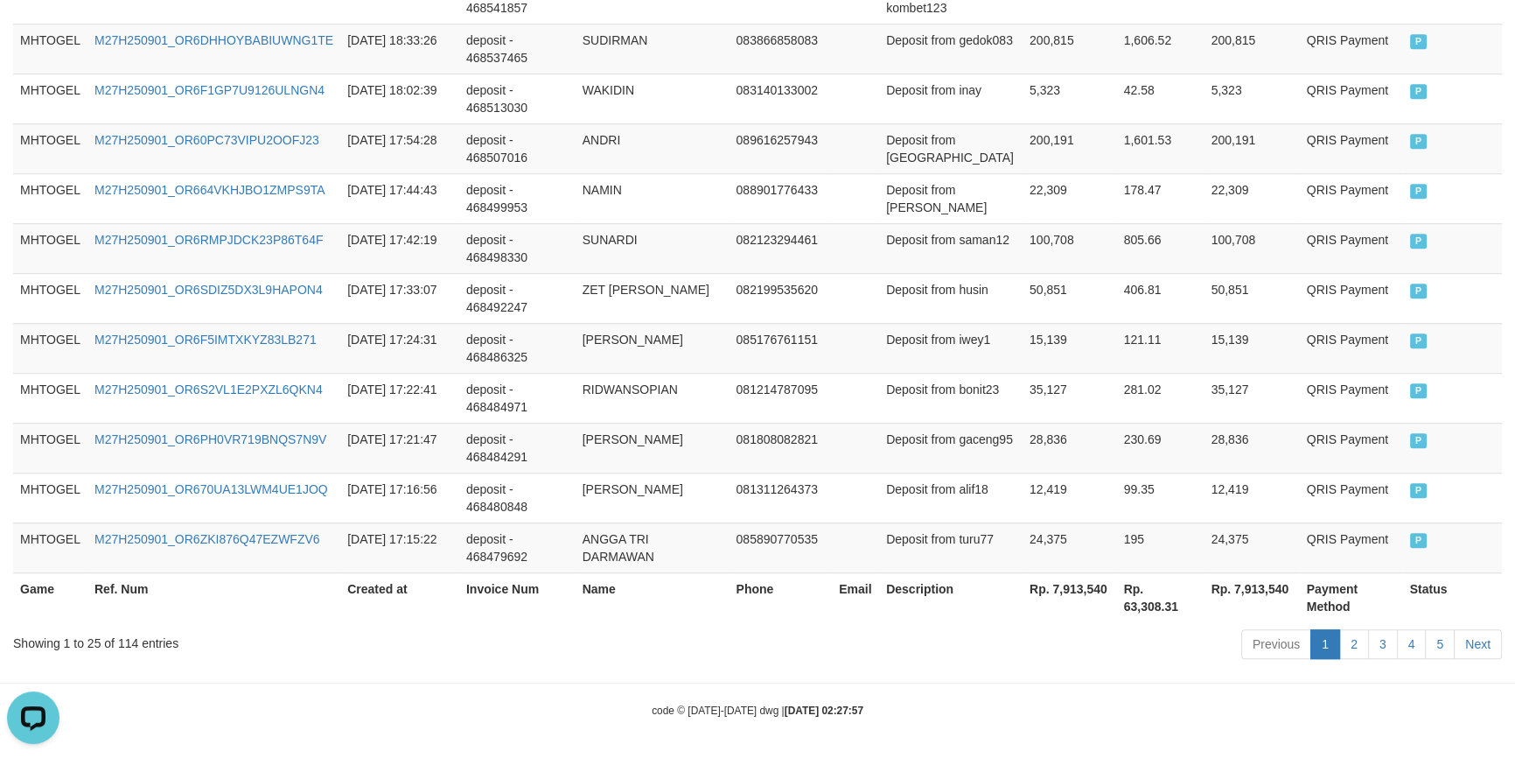
click at [1068, 590] on th "Rp. 7,913,540" at bounding box center [1070, 597] width 94 height 50
copy th "7,913,540"
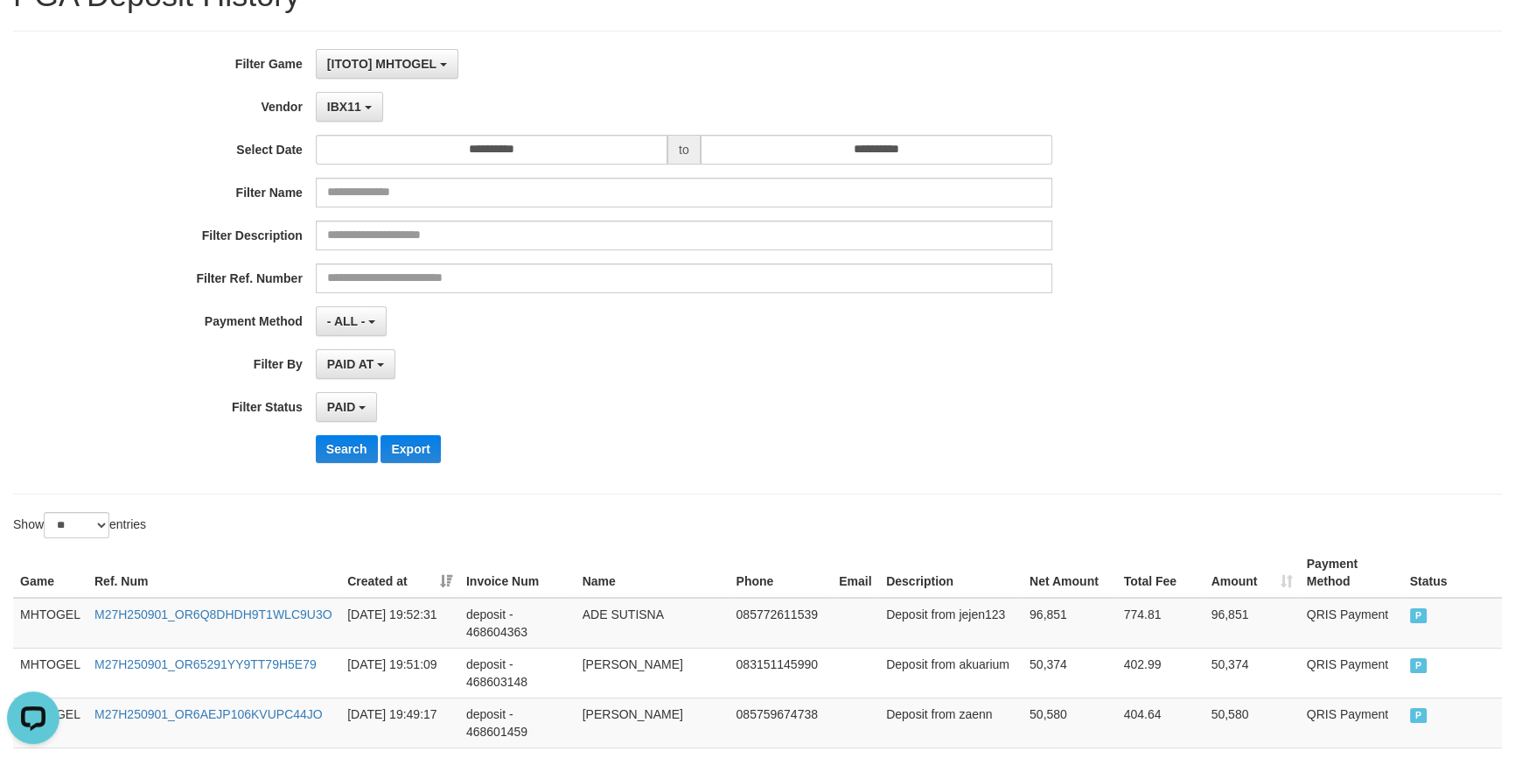
scroll to position [0, 0]
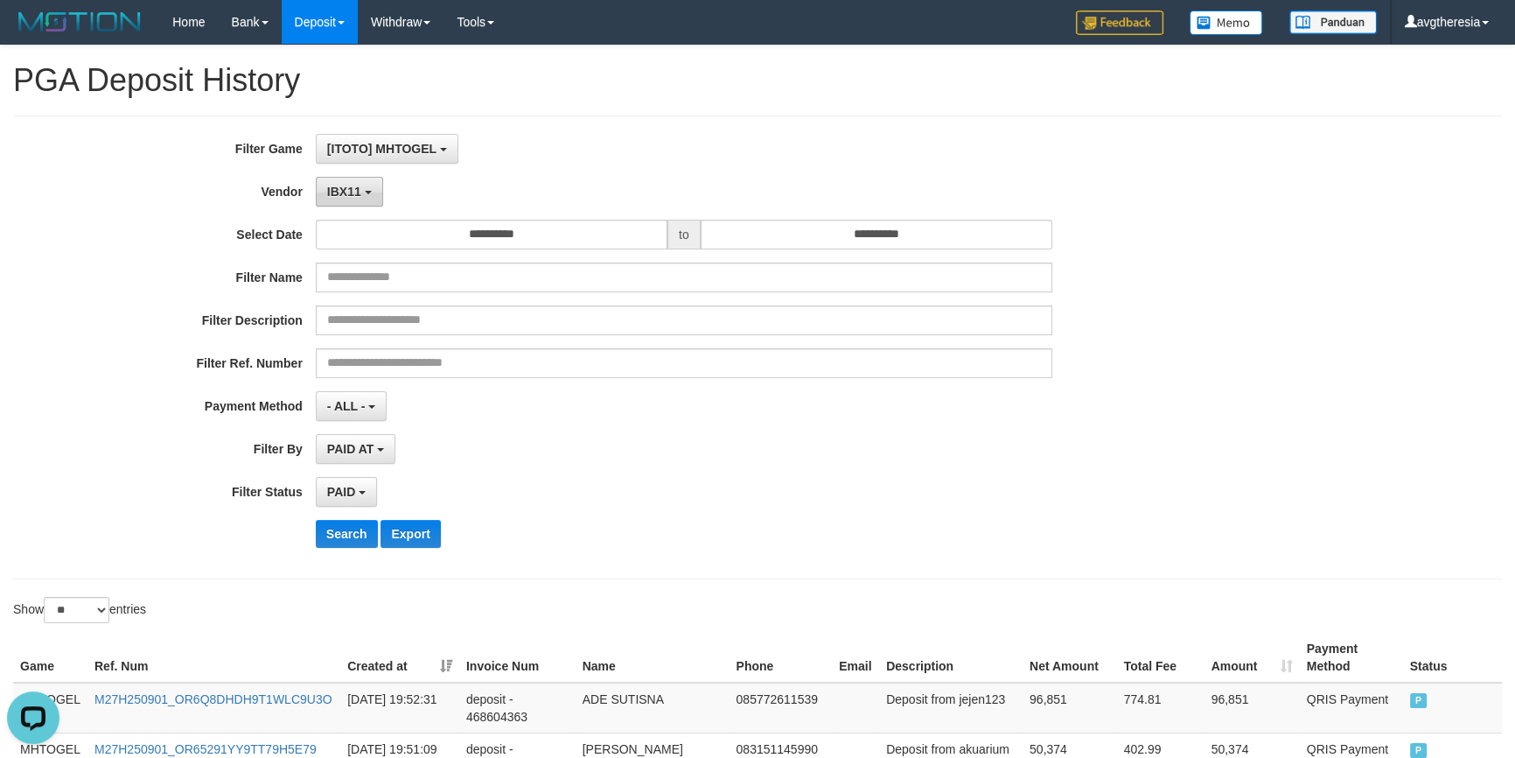
click at [358, 179] on button "IBX11" at bounding box center [349, 192] width 67 height 30
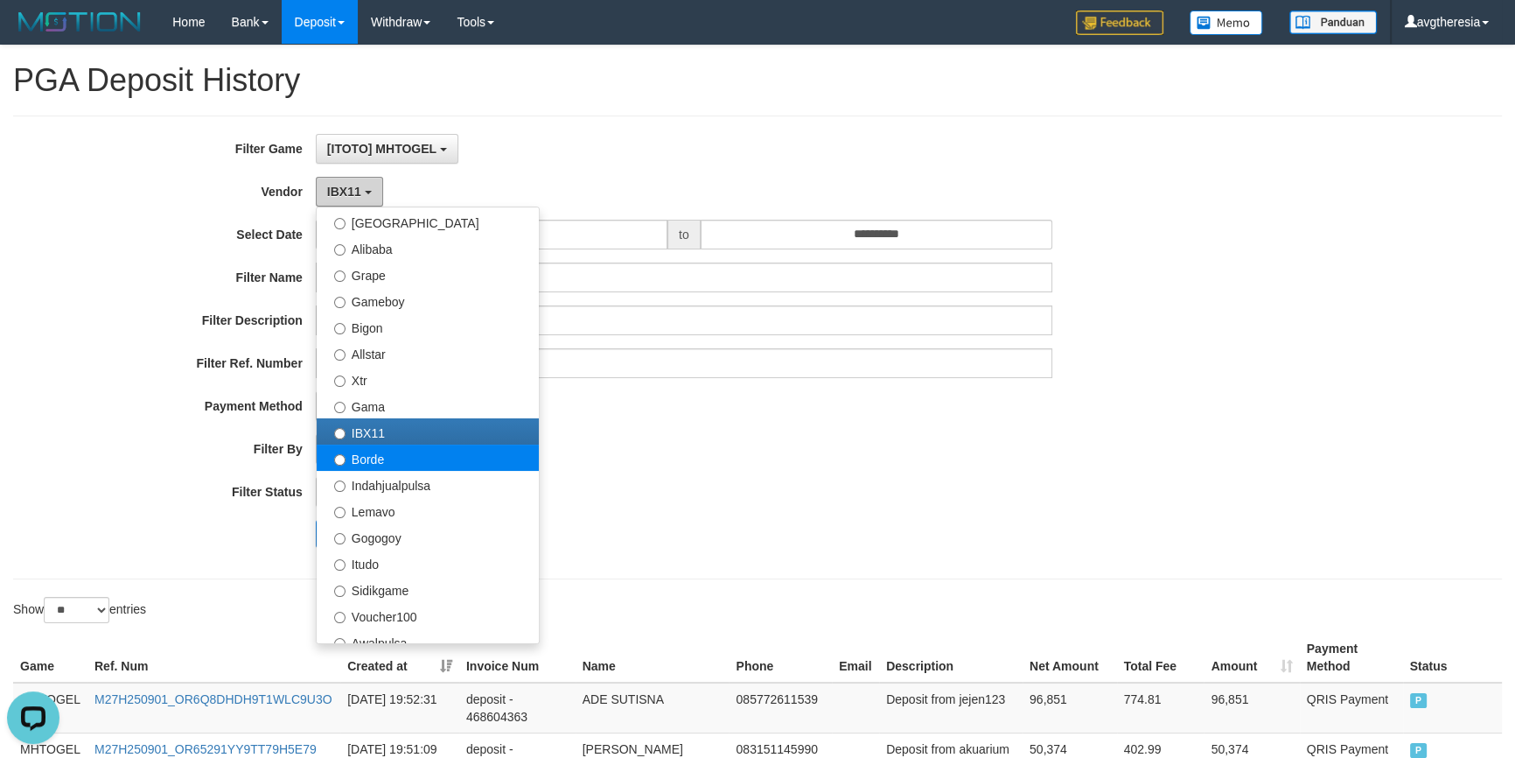
scroll to position [424, 0]
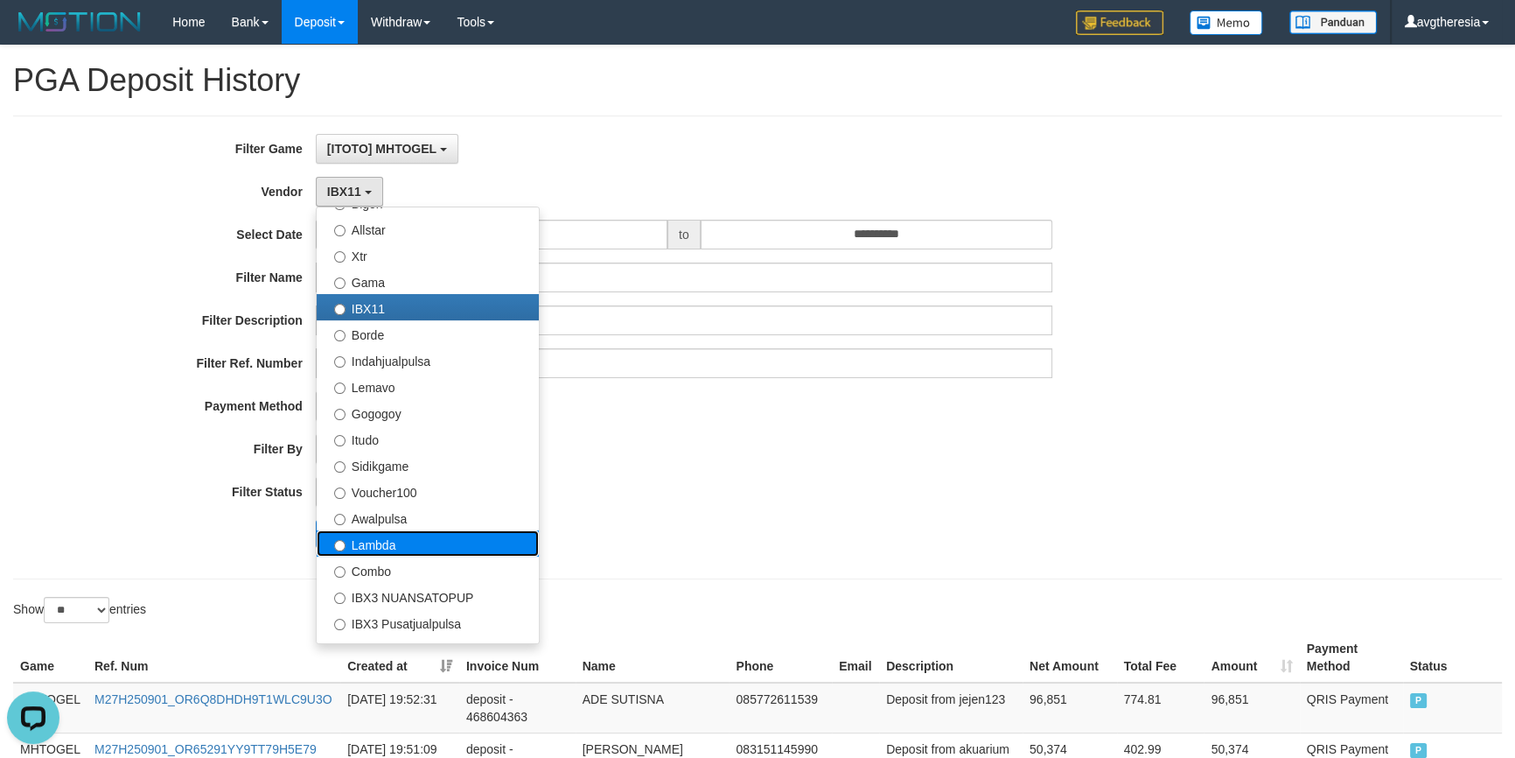
click at [398, 539] on label "Lambda" at bounding box center [428, 543] width 222 height 26
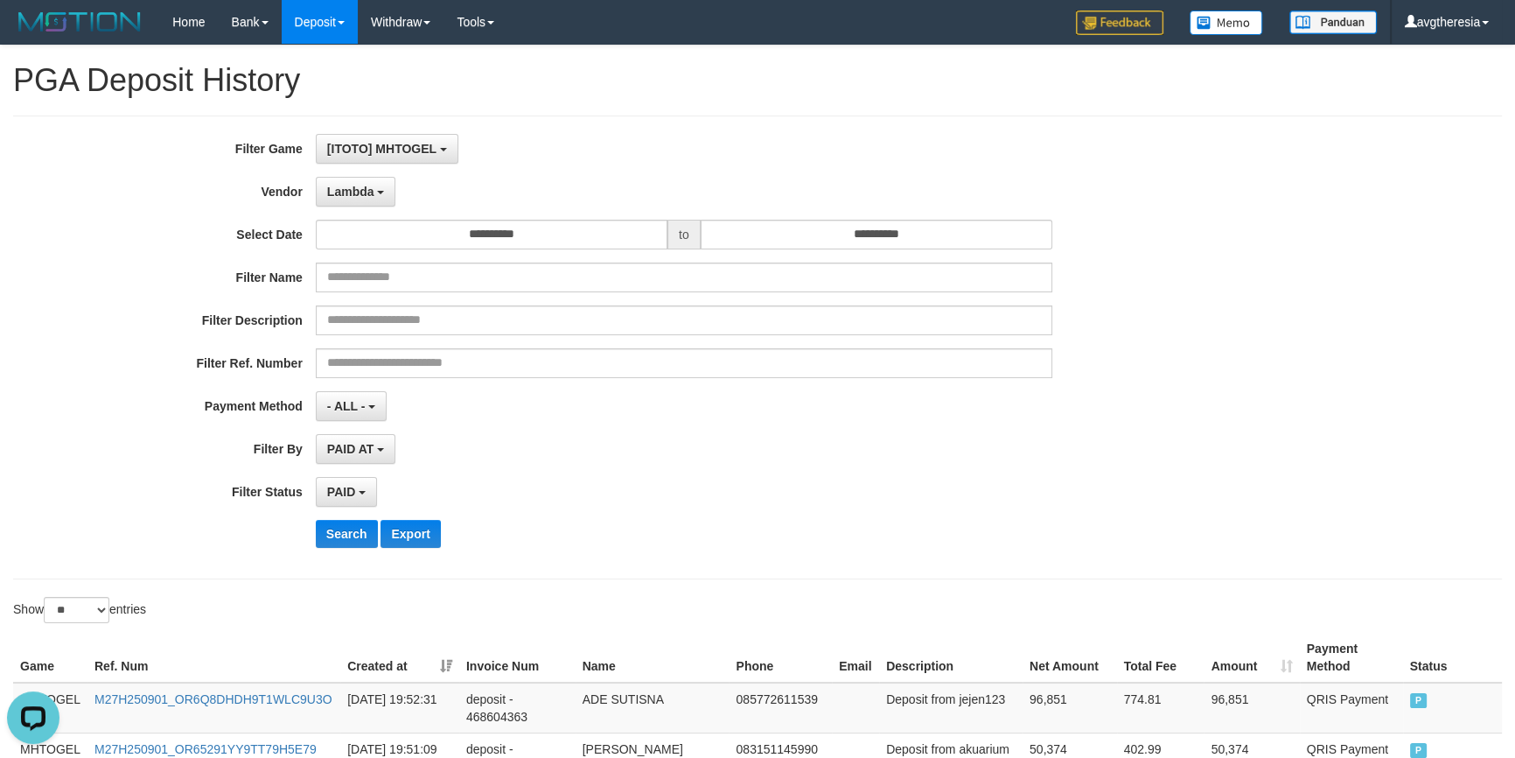
click at [337, 515] on div "**********" at bounding box center [631, 347] width 1262 height 427
click at [336, 525] on button "Search" at bounding box center [347, 534] width 62 height 28
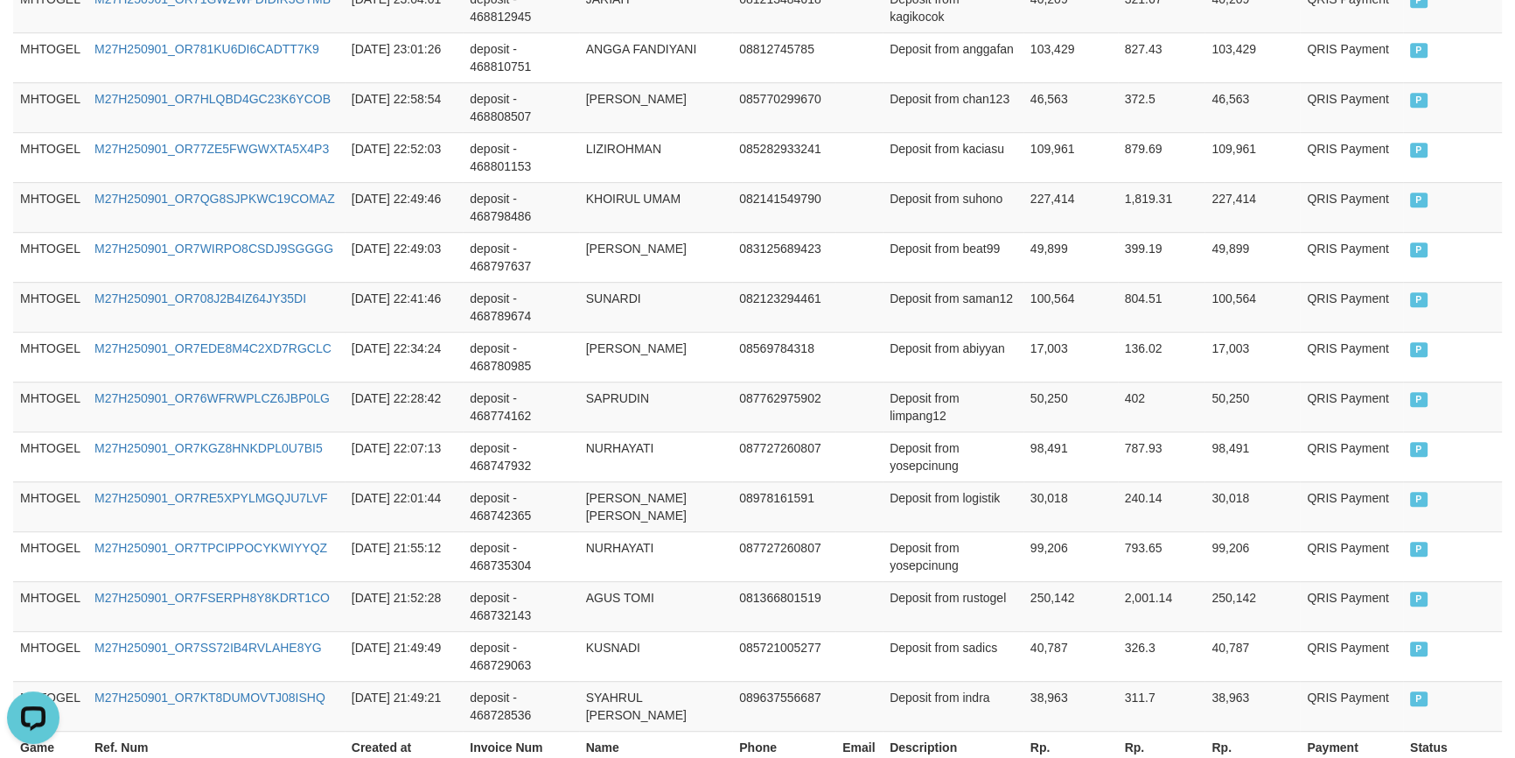
scroll to position [1357, 0]
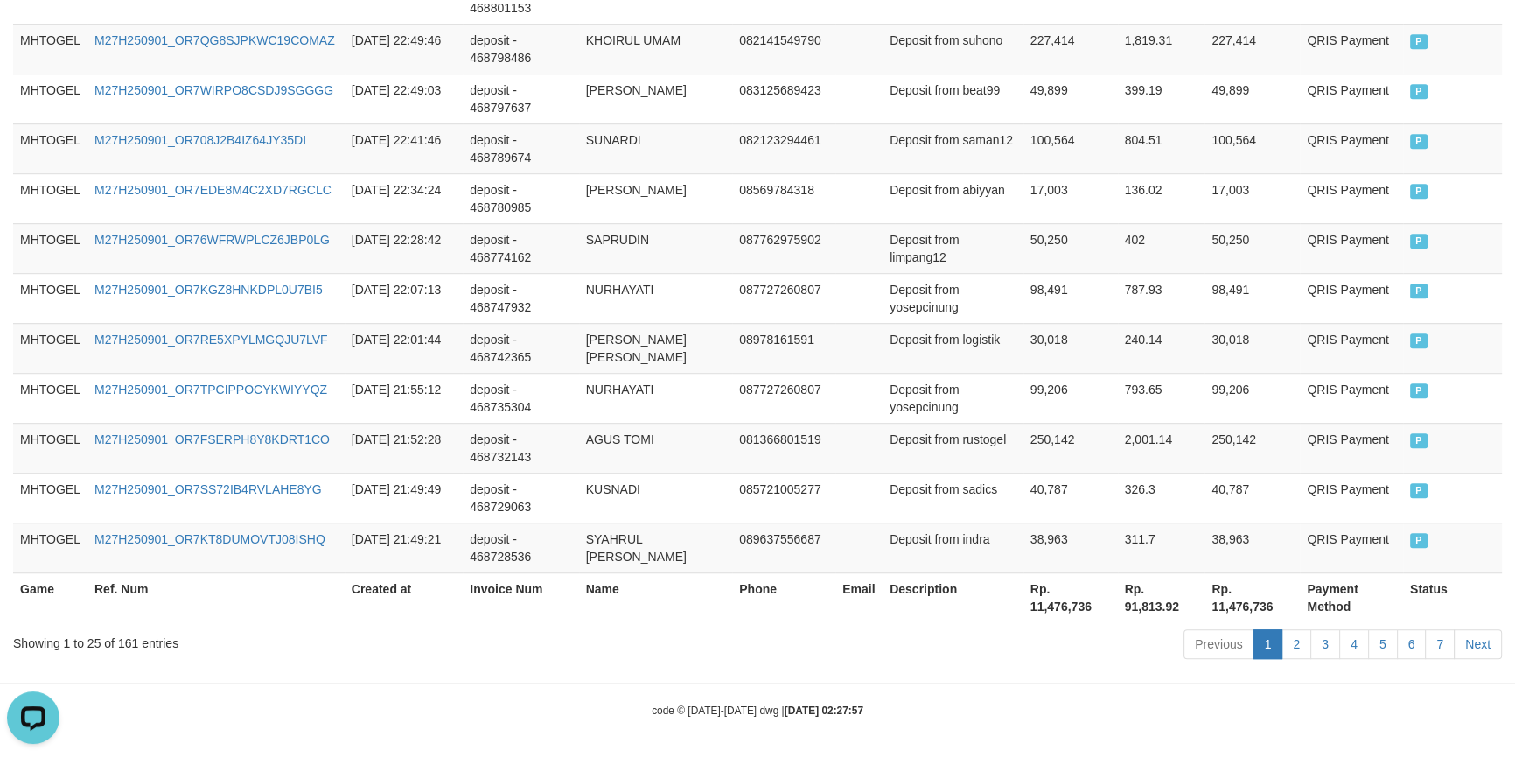
click at [1041, 604] on th "Rp. 11,476,736" at bounding box center [1070, 597] width 94 height 50
copy th "11,476,736"
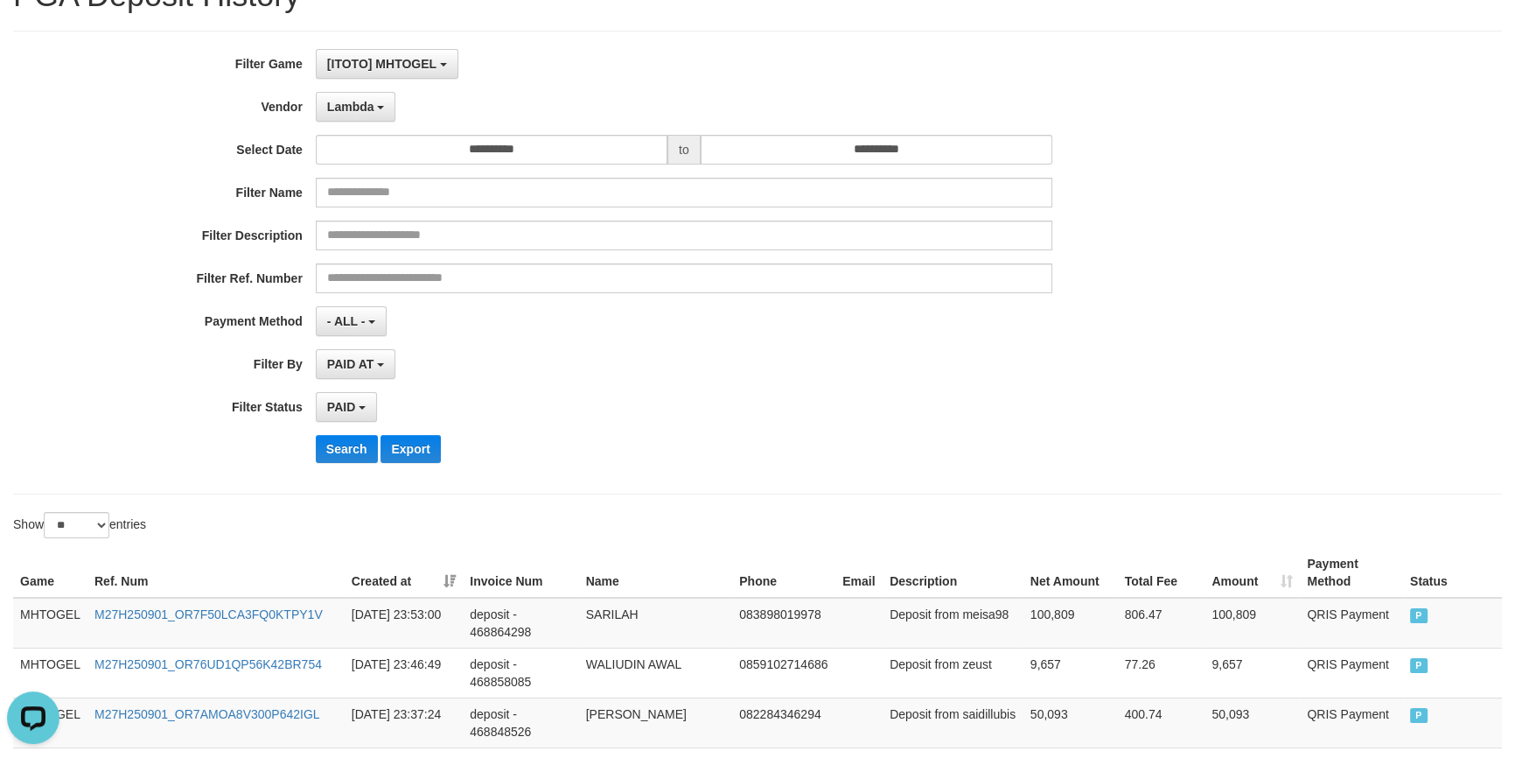
scroll to position [0, 0]
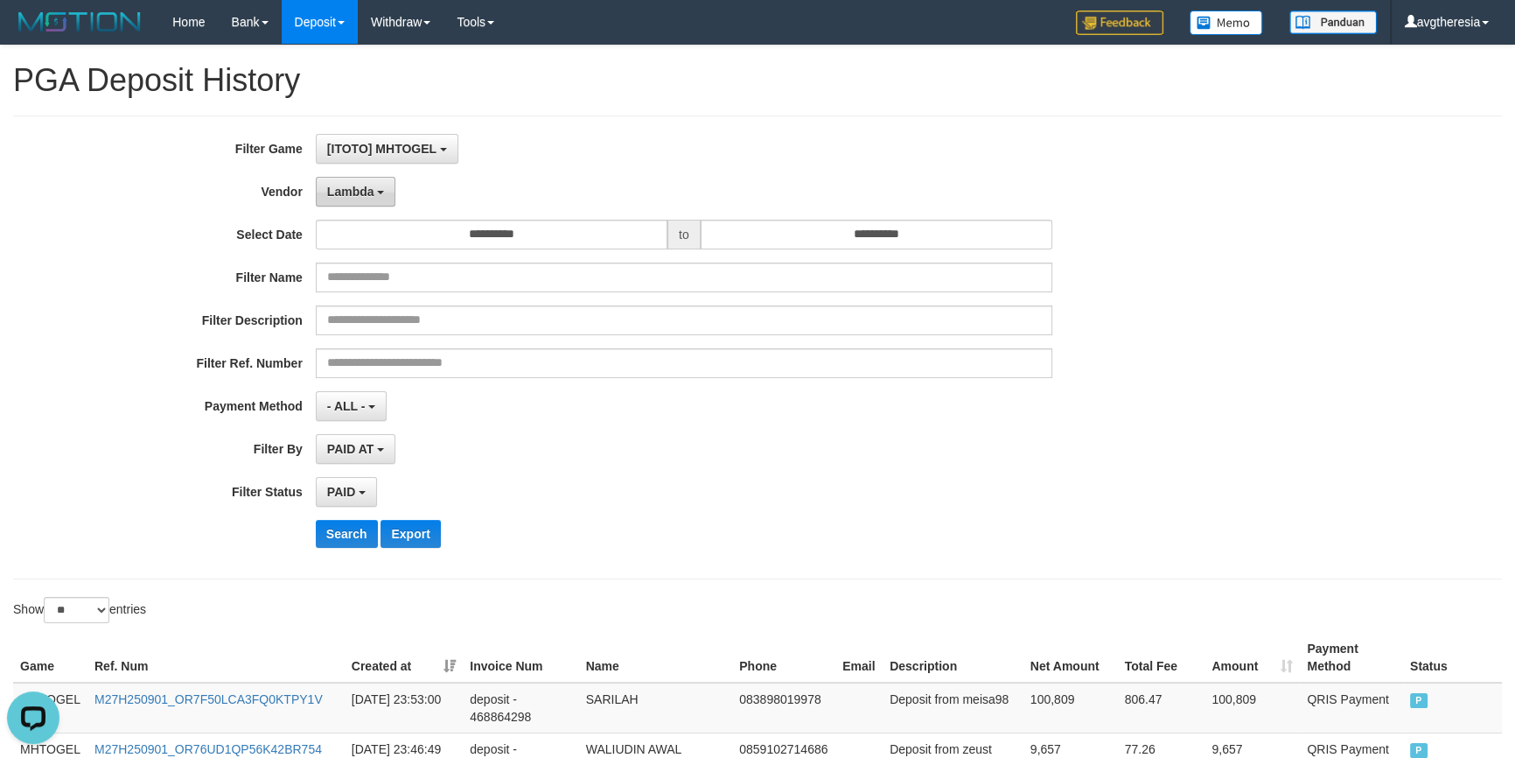
click at [374, 187] on button "Lambda" at bounding box center [356, 192] width 80 height 30
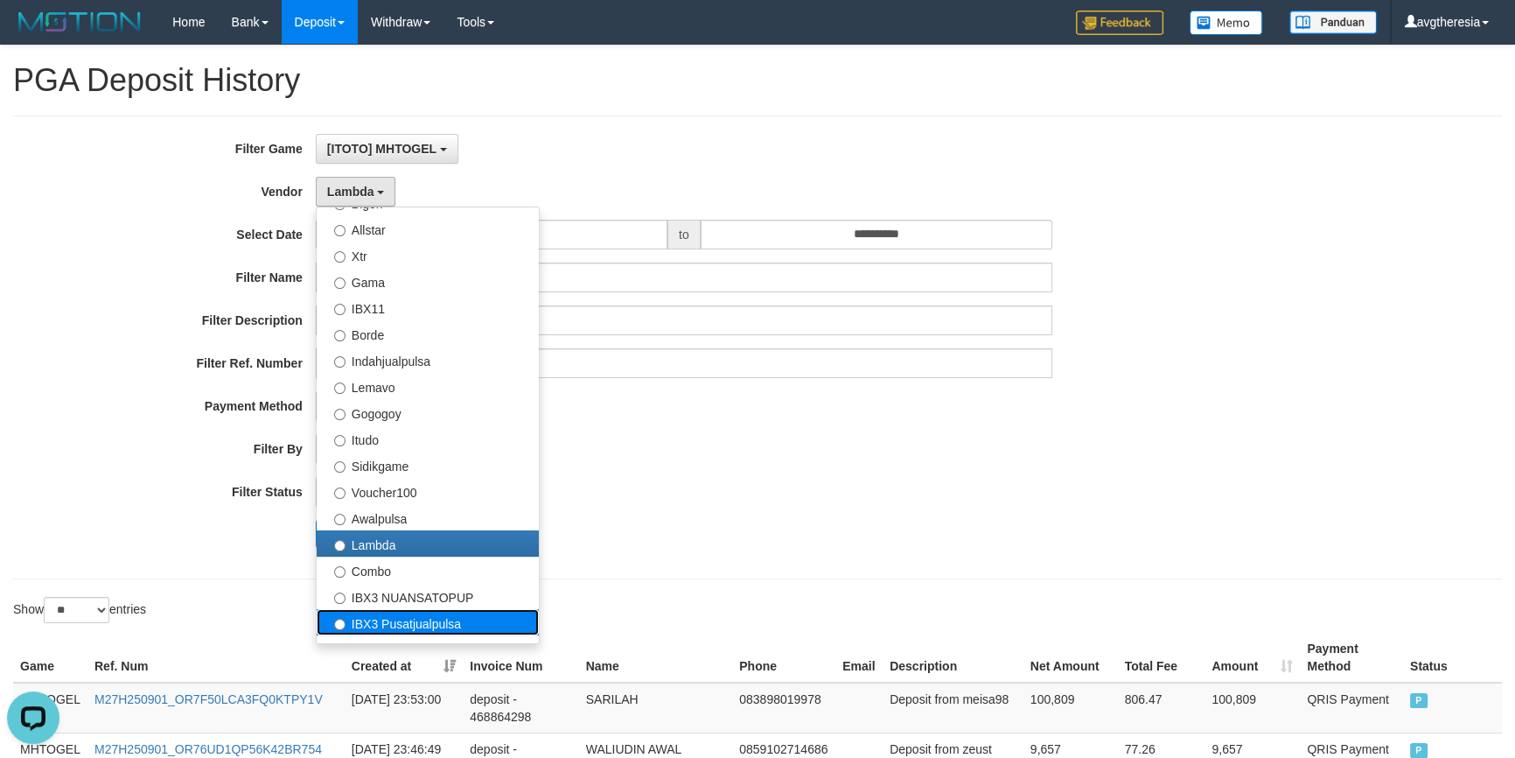
click at [416, 626] on label "IBX3 Pusatjualpulsa" at bounding box center [428, 622] width 222 height 26
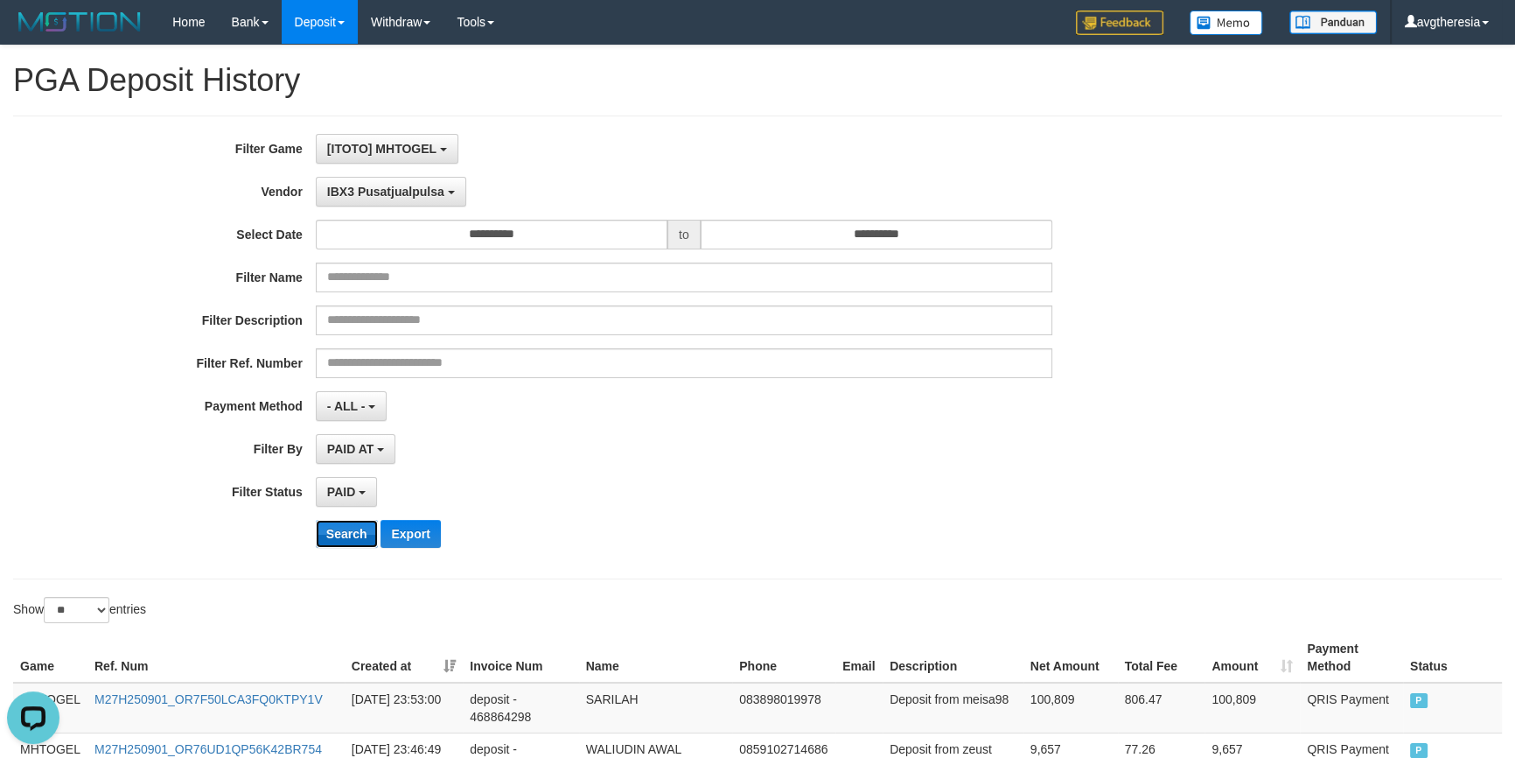
click at [339, 533] on button "Search" at bounding box center [347, 534] width 62 height 28
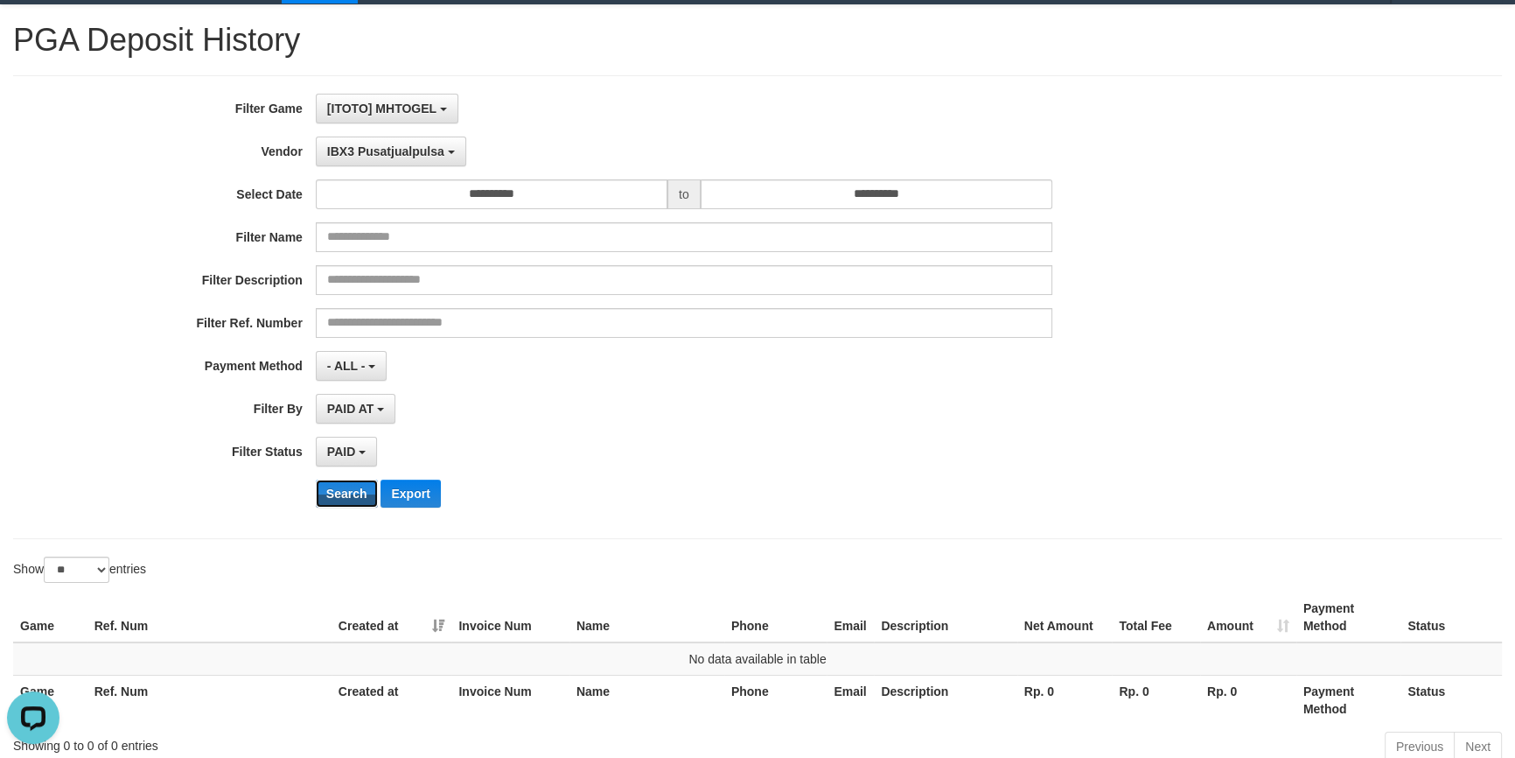
scroll to position [39, 0]
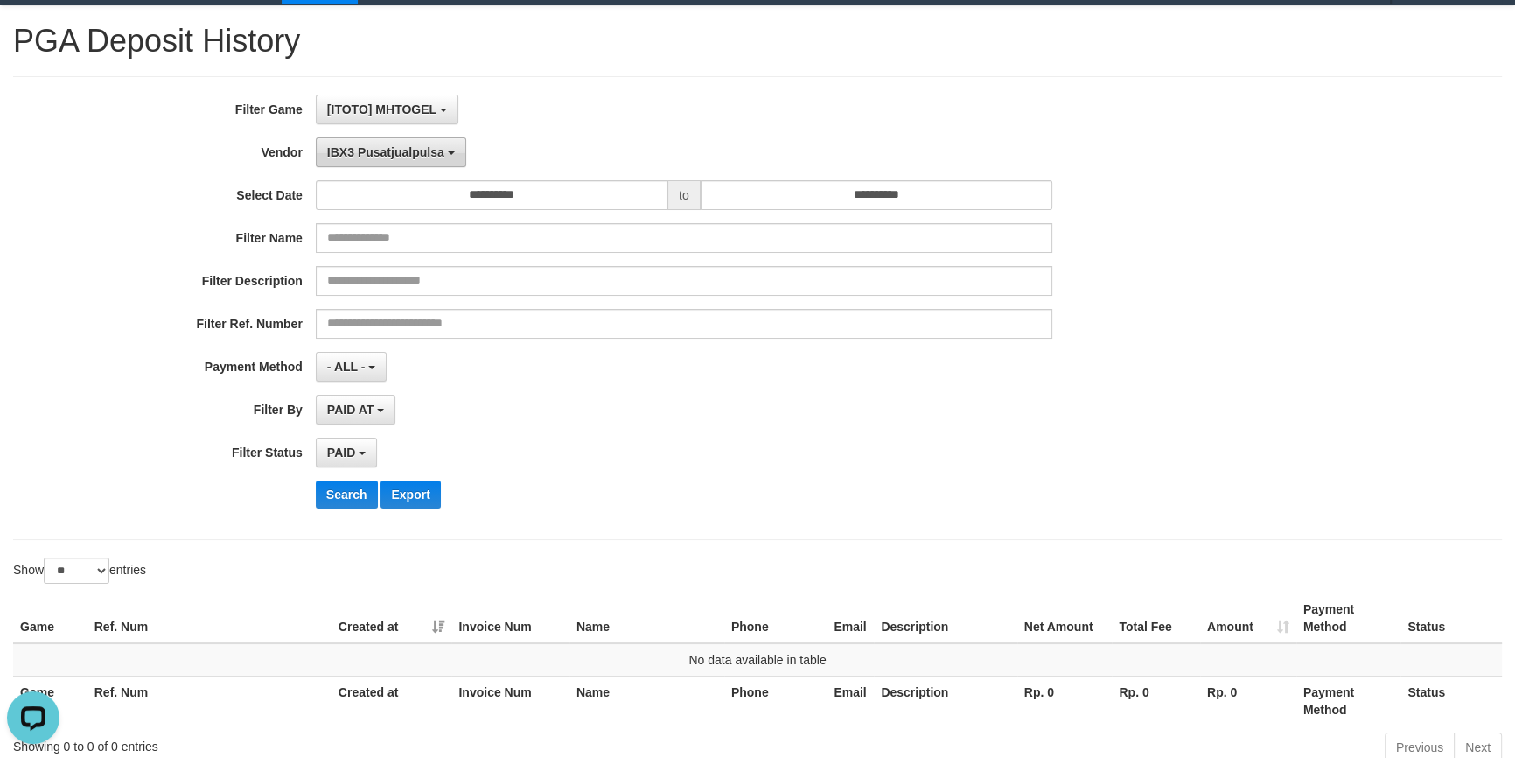
click at [407, 149] on span "IBX3 Pusatjualpulsa" at bounding box center [385, 152] width 117 height 14
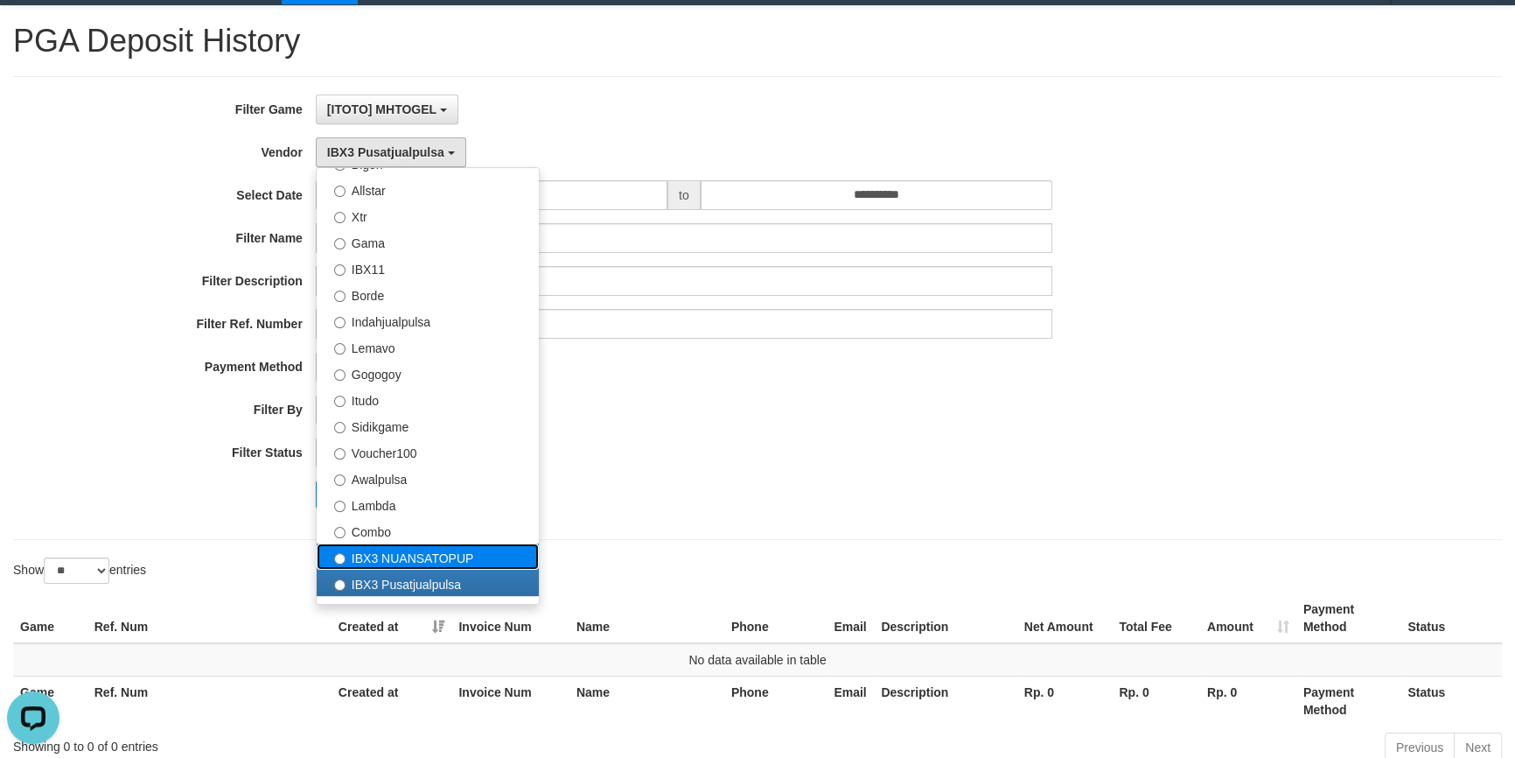
click at [452, 560] on label "IBX3 NUANSATOPUP" at bounding box center [428, 556] width 222 height 26
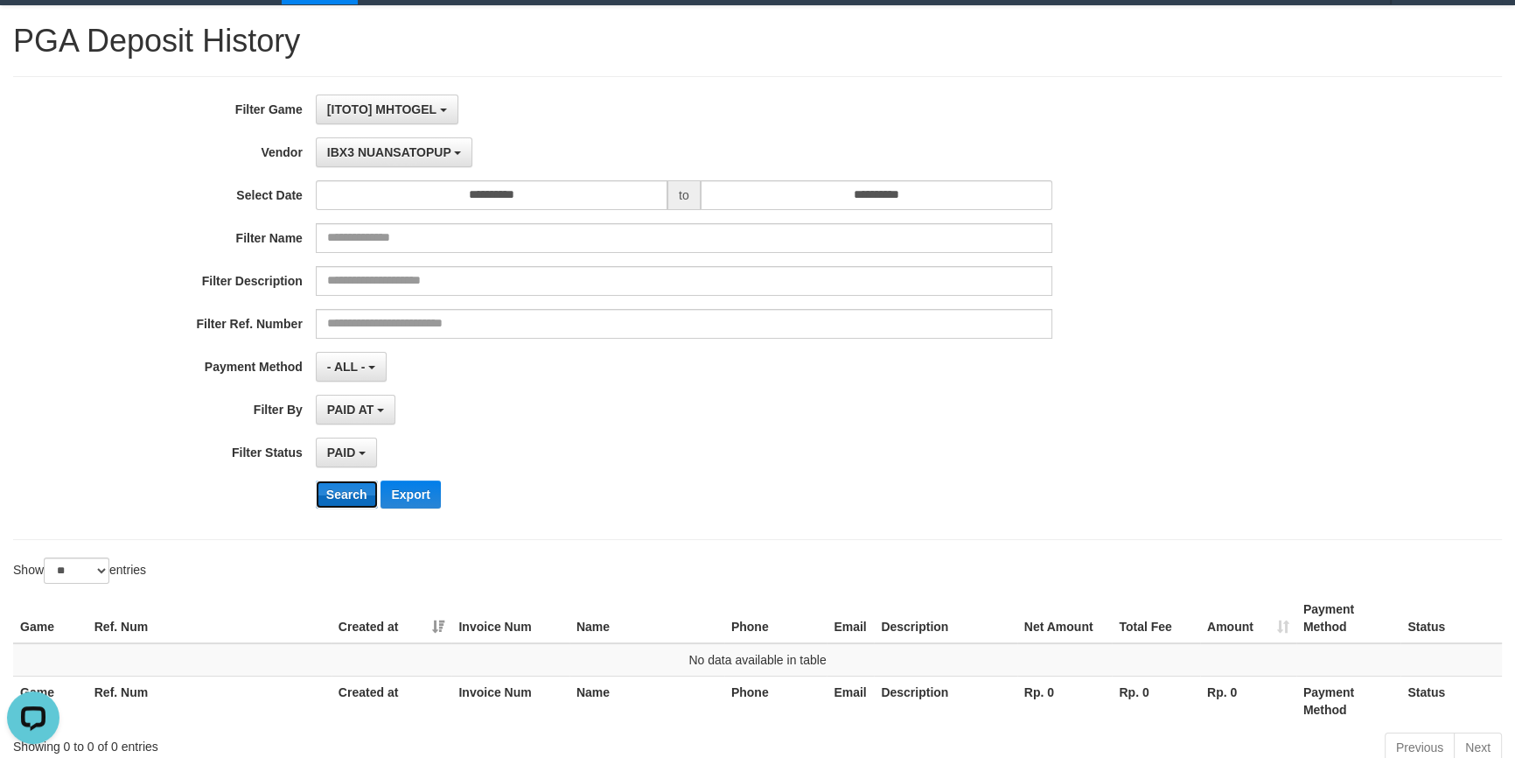
click at [353, 502] on button "Search" at bounding box center [347, 494] width 62 height 28
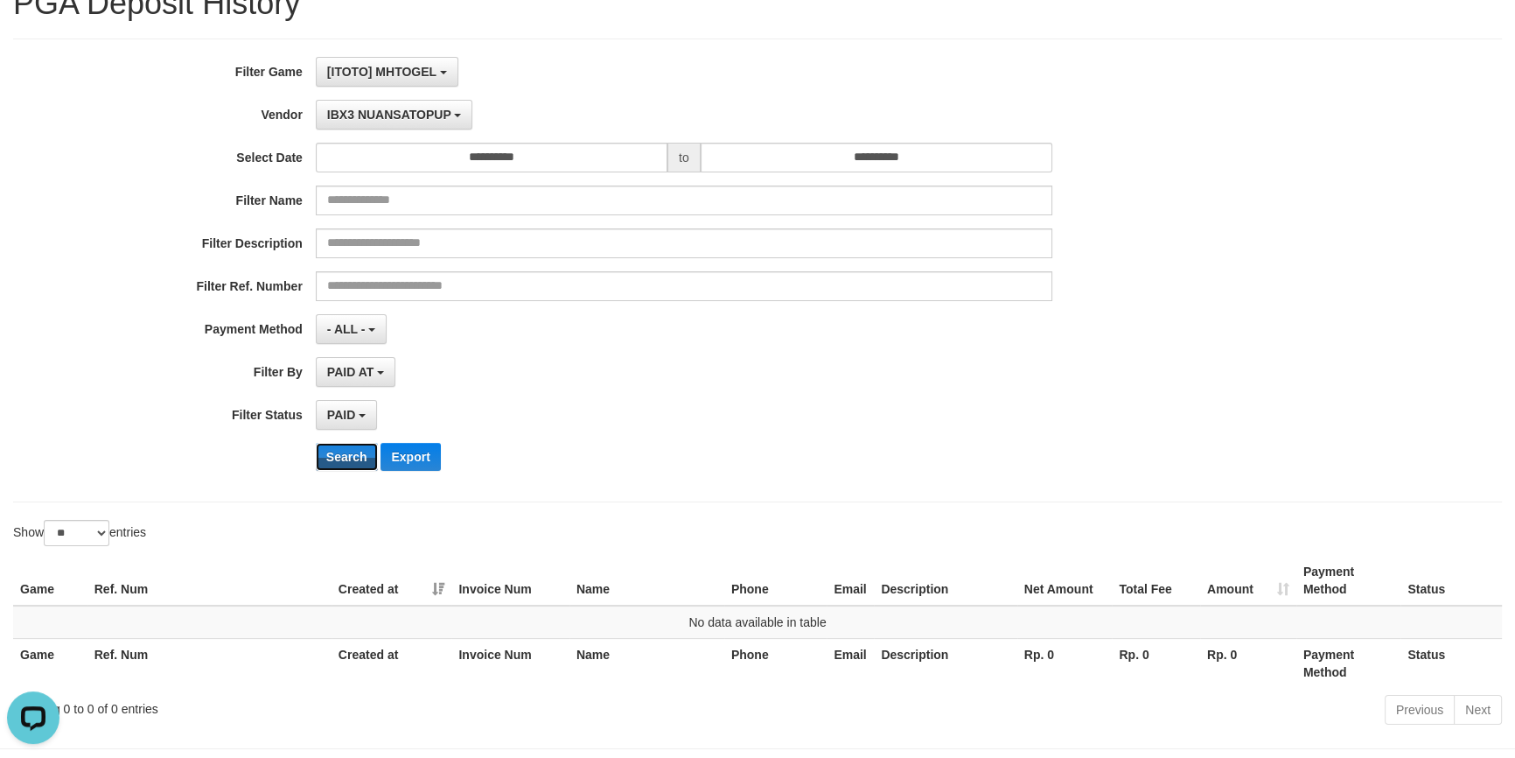
scroll to position [0, 0]
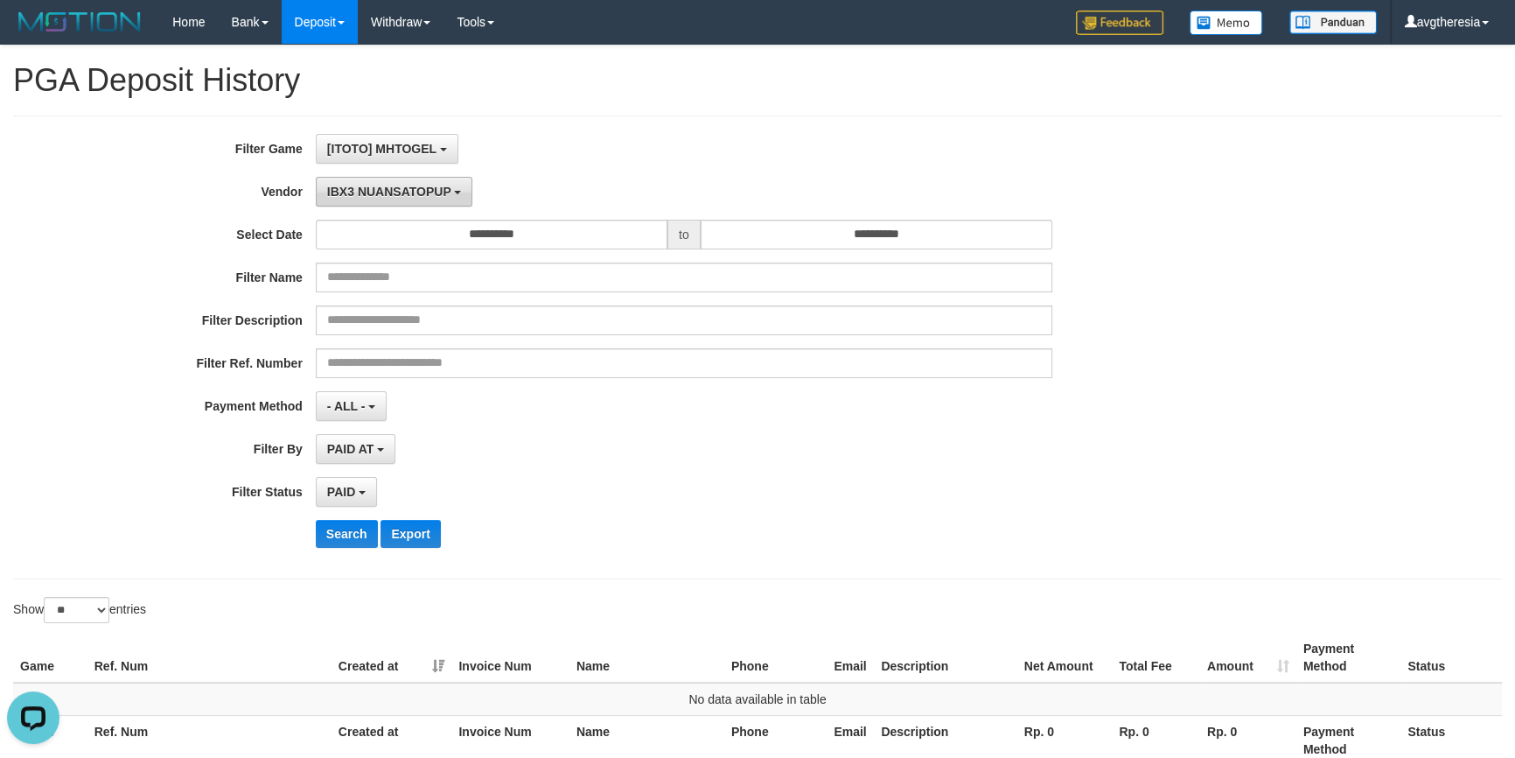
click at [406, 177] on button "IBX3 NUANSATOPUP" at bounding box center [394, 192] width 157 height 30
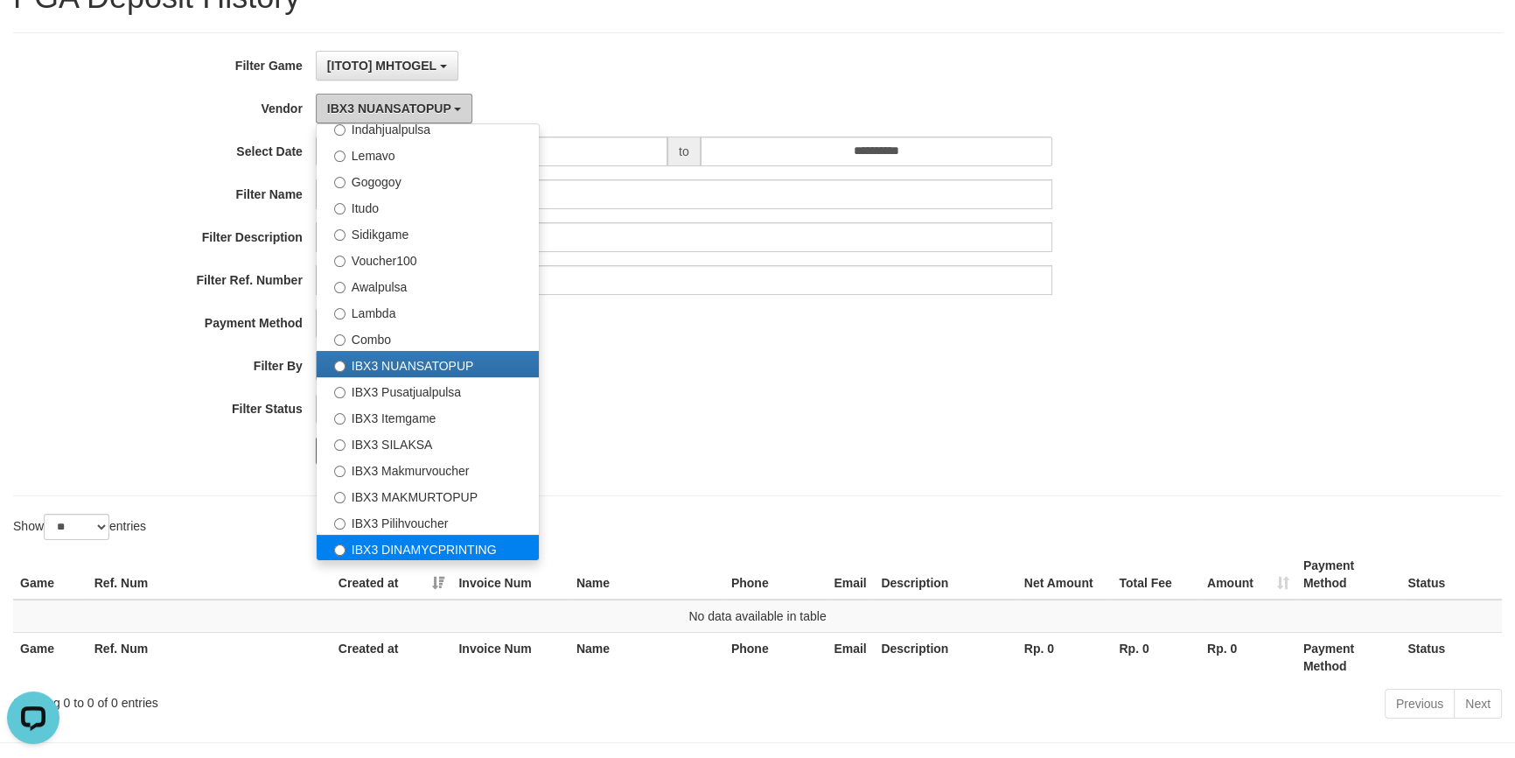
scroll to position [145, 0]
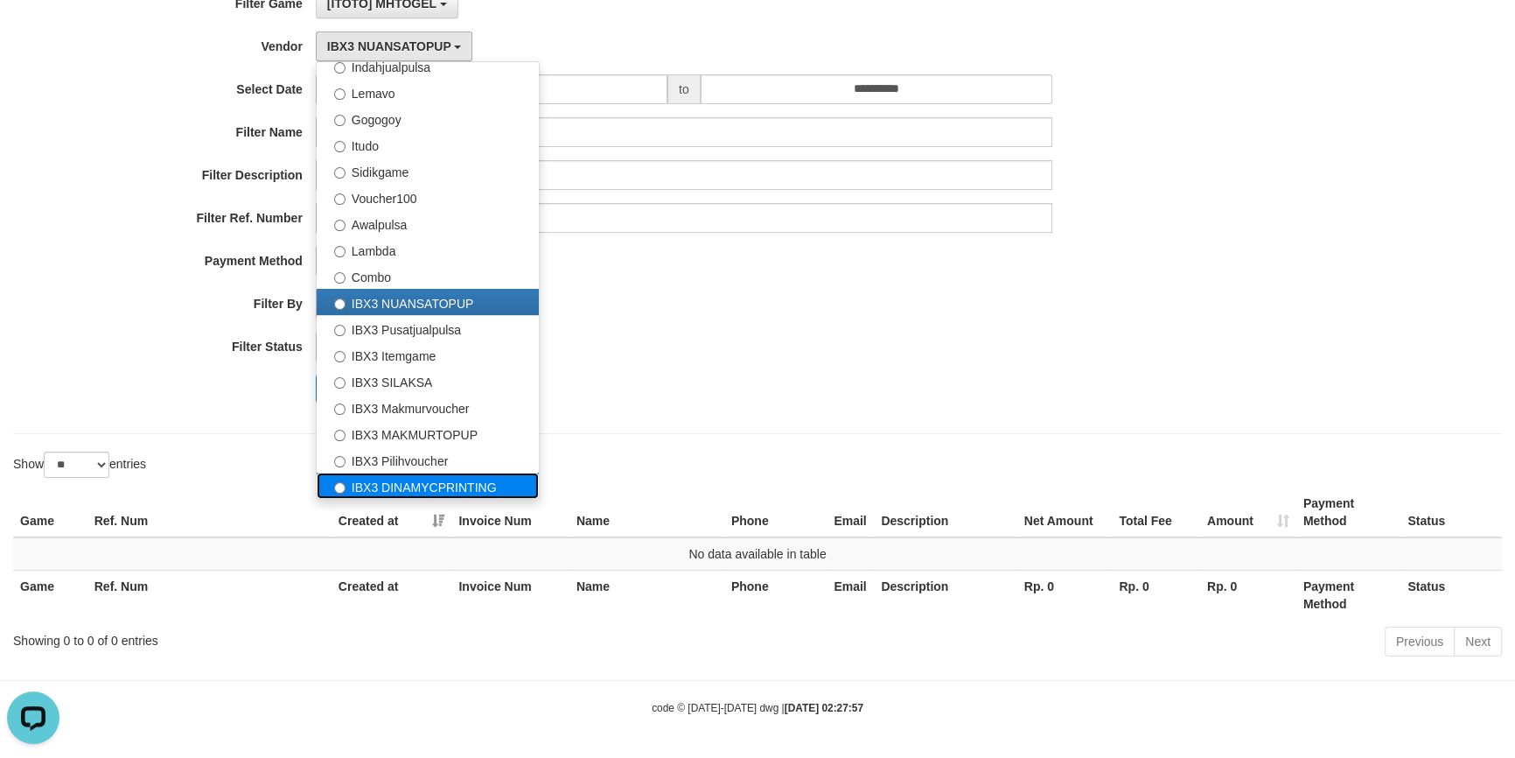
click at [444, 487] on label "IBX3 DINAMYCPRINTING" at bounding box center [428, 485] width 222 height 26
select select "**********"
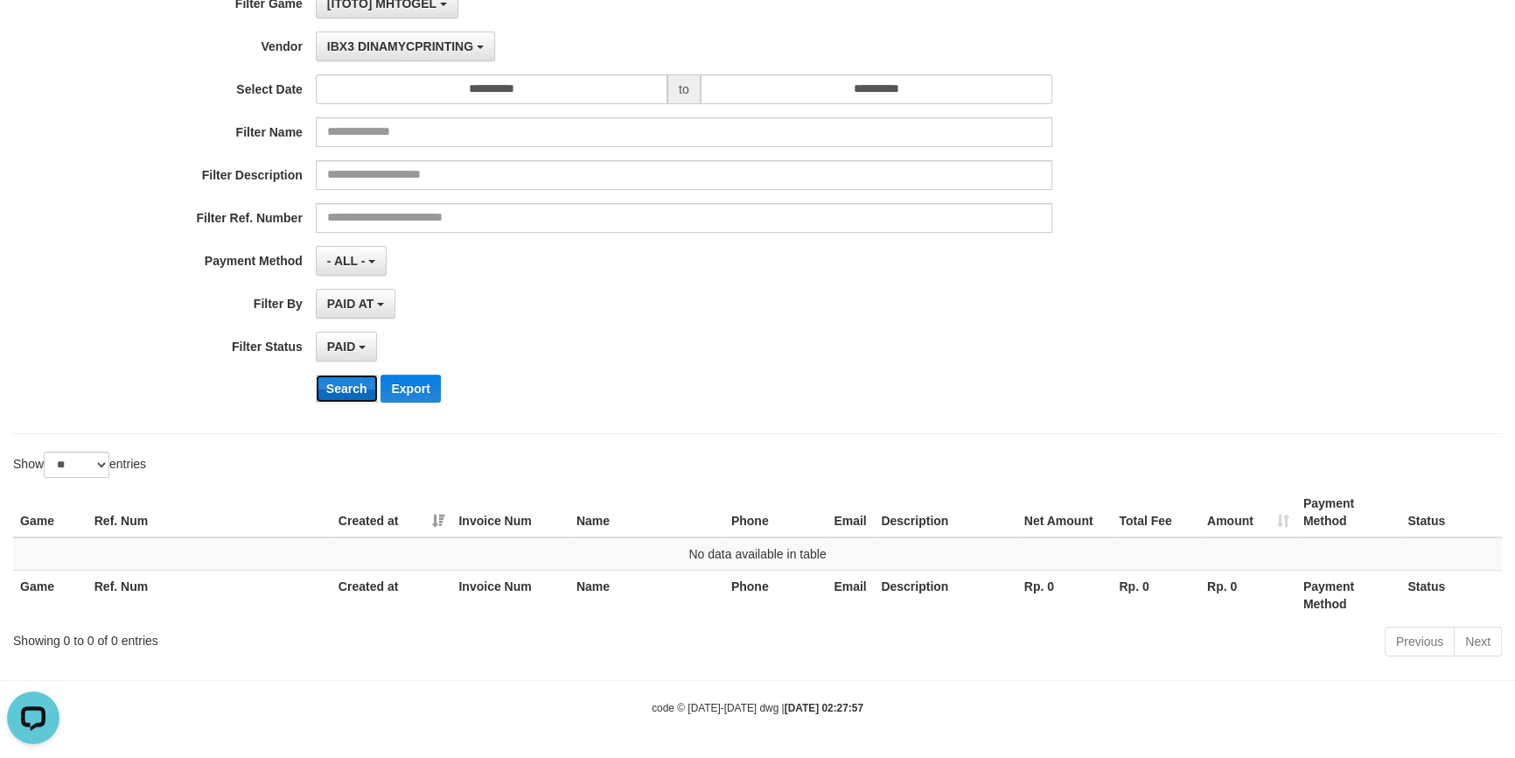
click at [337, 380] on button "Search" at bounding box center [347, 388] width 62 height 28
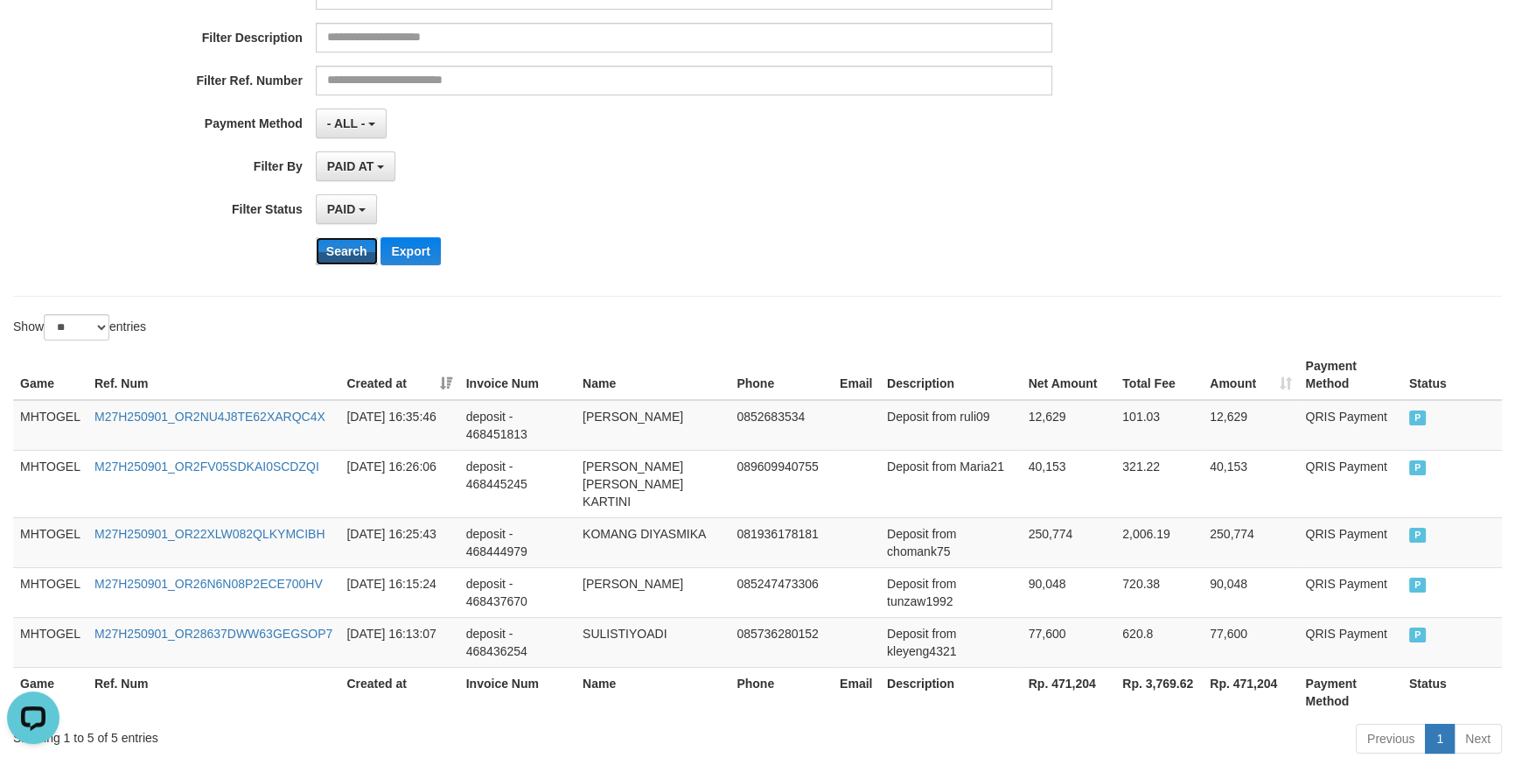
scroll to position [361, 0]
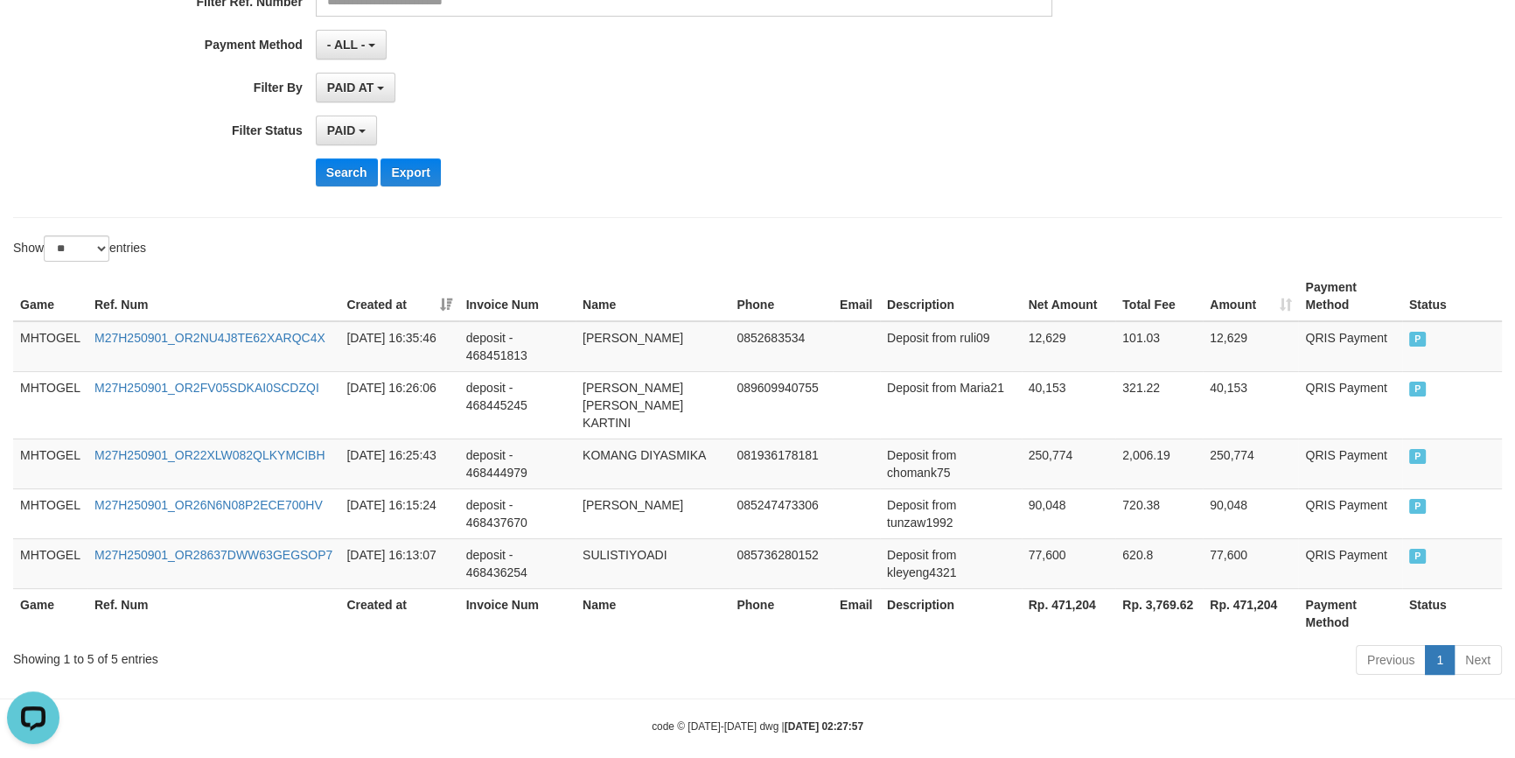
click at [1071, 590] on th "Rp. 471,204" at bounding box center [1069, 613] width 94 height 50
copy th "471,204"
